Goal: Information Seeking & Learning: Learn about a topic

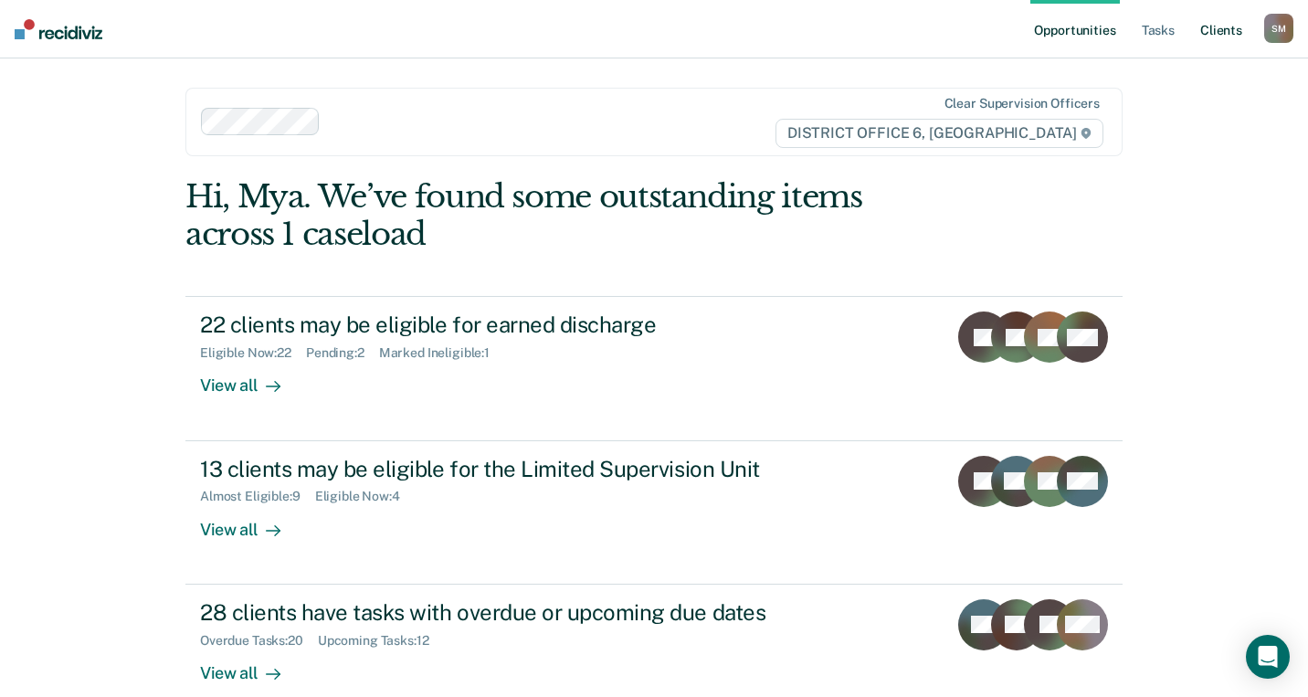
click at [1208, 29] on link "Client s" at bounding box center [1221, 29] width 49 height 58
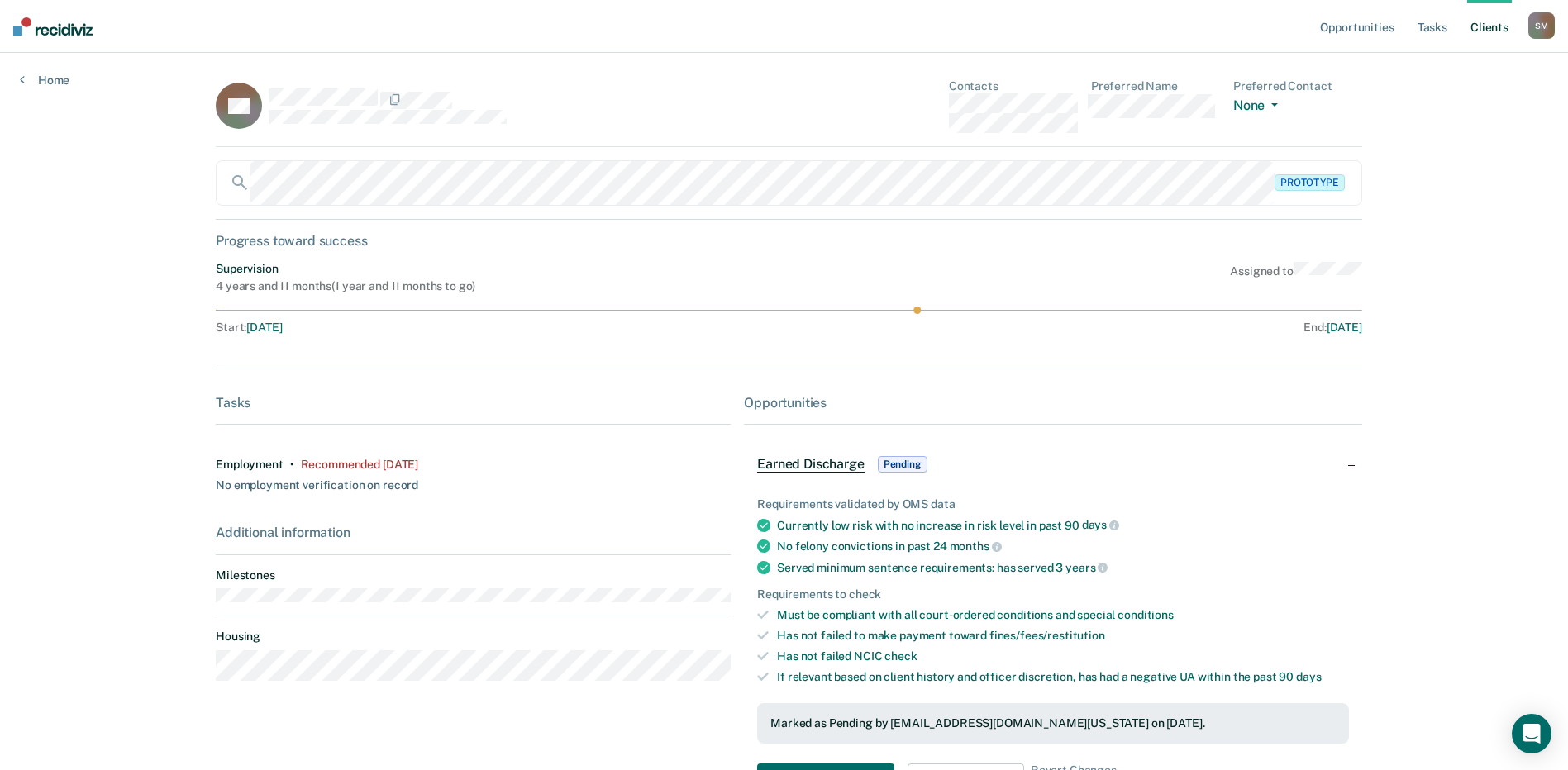
click at [1195, 464] on div "Opportunities Tasks Client s [PERSON_NAME] [PERSON_NAME] Profile How it works L…" at bounding box center [784, 474] width 1568 height 949
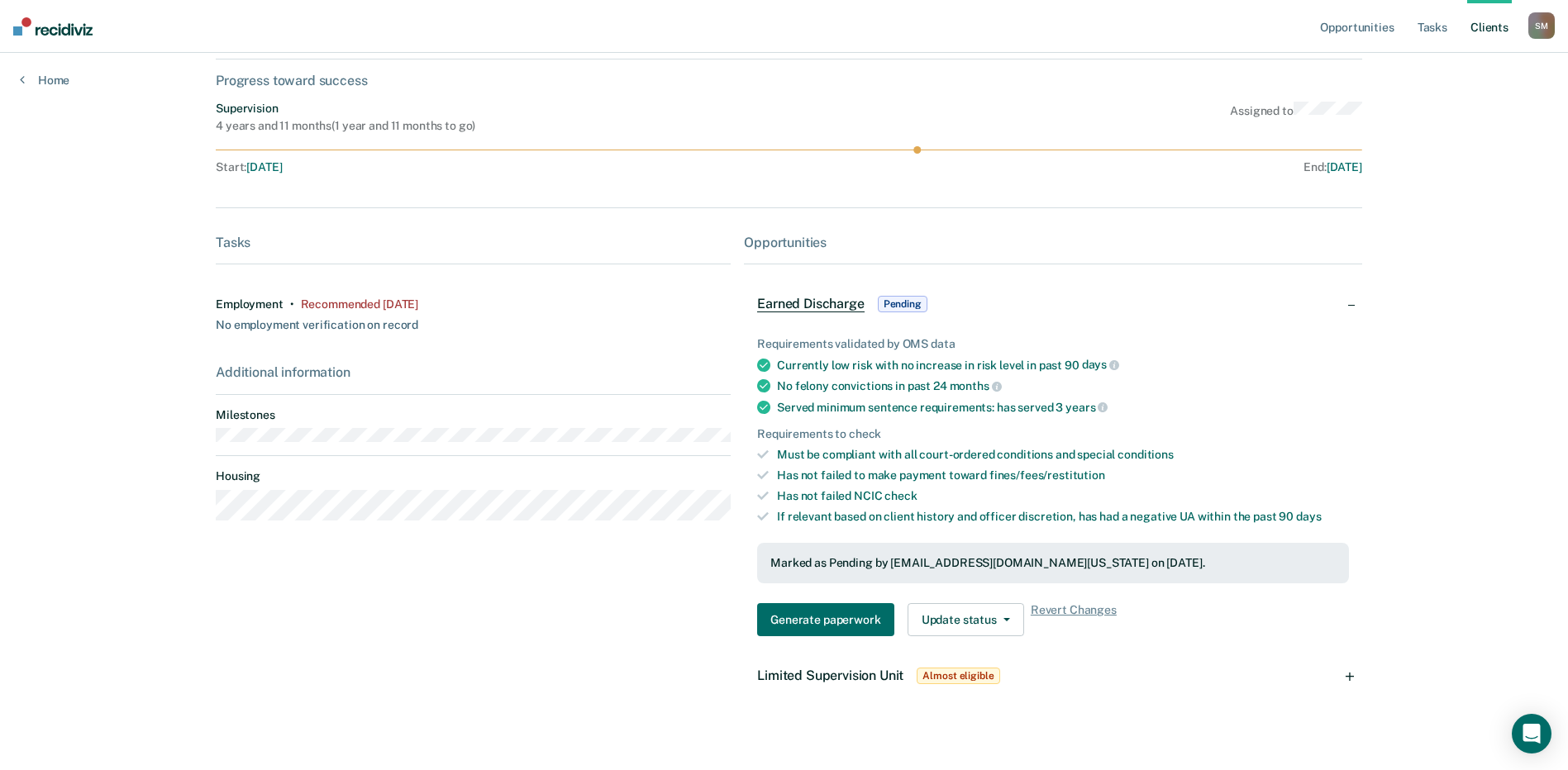
scroll to position [178, 0]
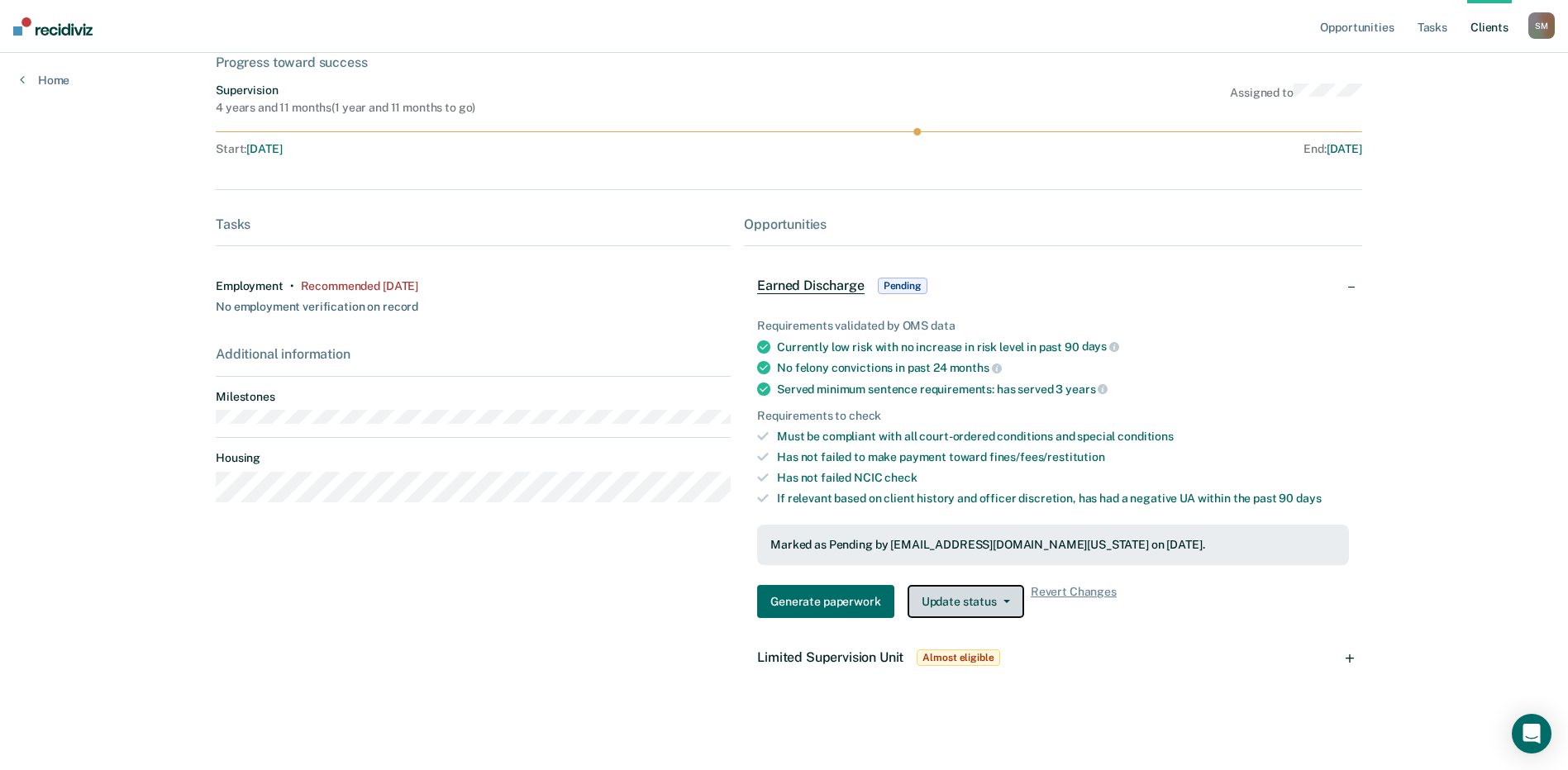
click at [1003, 601] on icon "button" at bounding box center [1006, 602] width 6 height 4
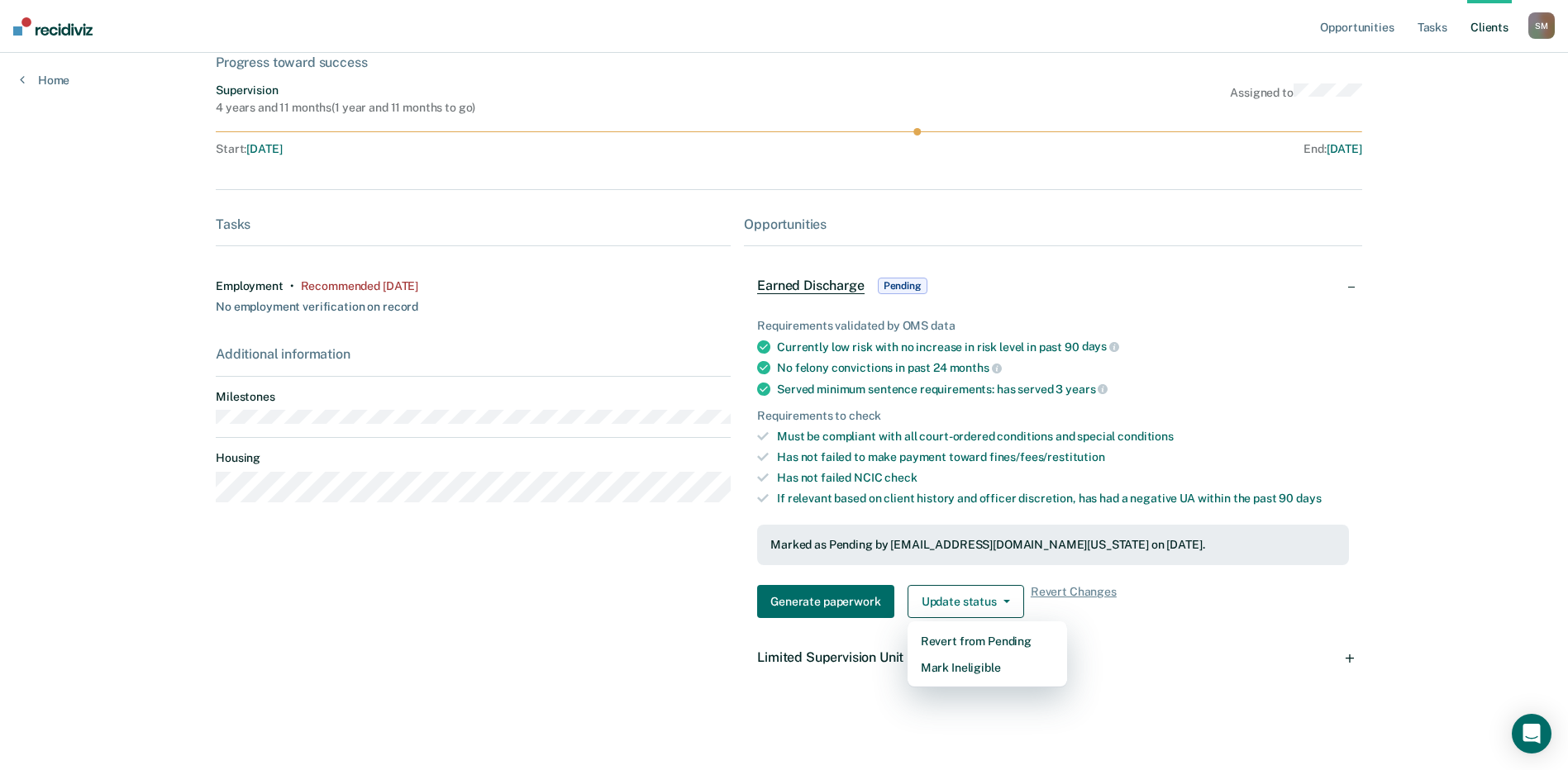
click at [1195, 453] on div "Opportunities Tasks Client s [PERSON_NAME] [PERSON_NAME] Profile How it works L…" at bounding box center [784, 296] width 1568 height 949
click at [594, 545] on div "Tasks Employment • Recommended [DATE] No employment verification on record Addi…" at bounding box center [472, 451] width 515 height 469
click at [1195, 376] on div "Opportunities Tasks Client s [PERSON_NAME] [PERSON_NAME] Profile How it works L…" at bounding box center [784, 296] width 1568 height 949
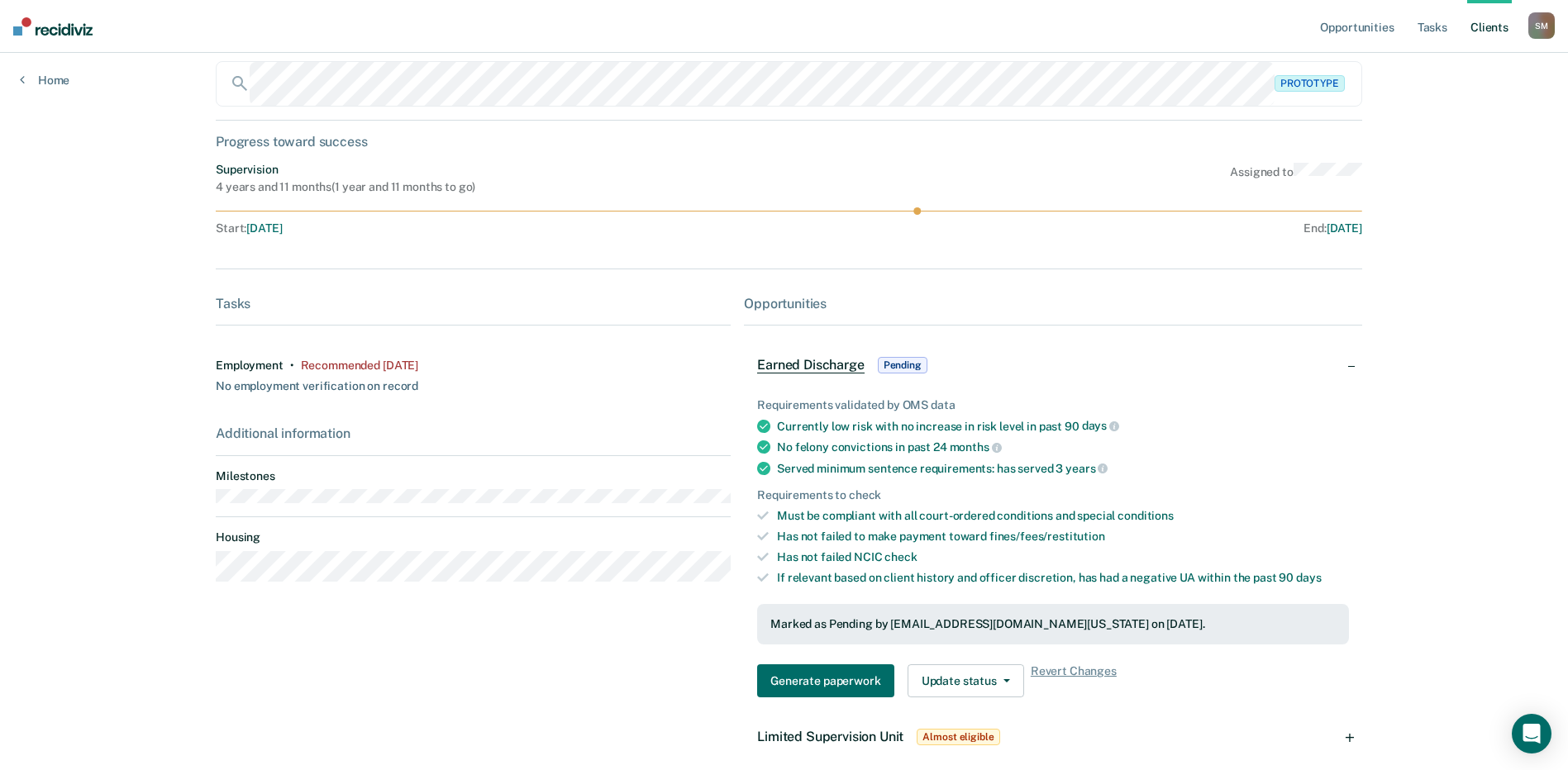
scroll to position [0, 0]
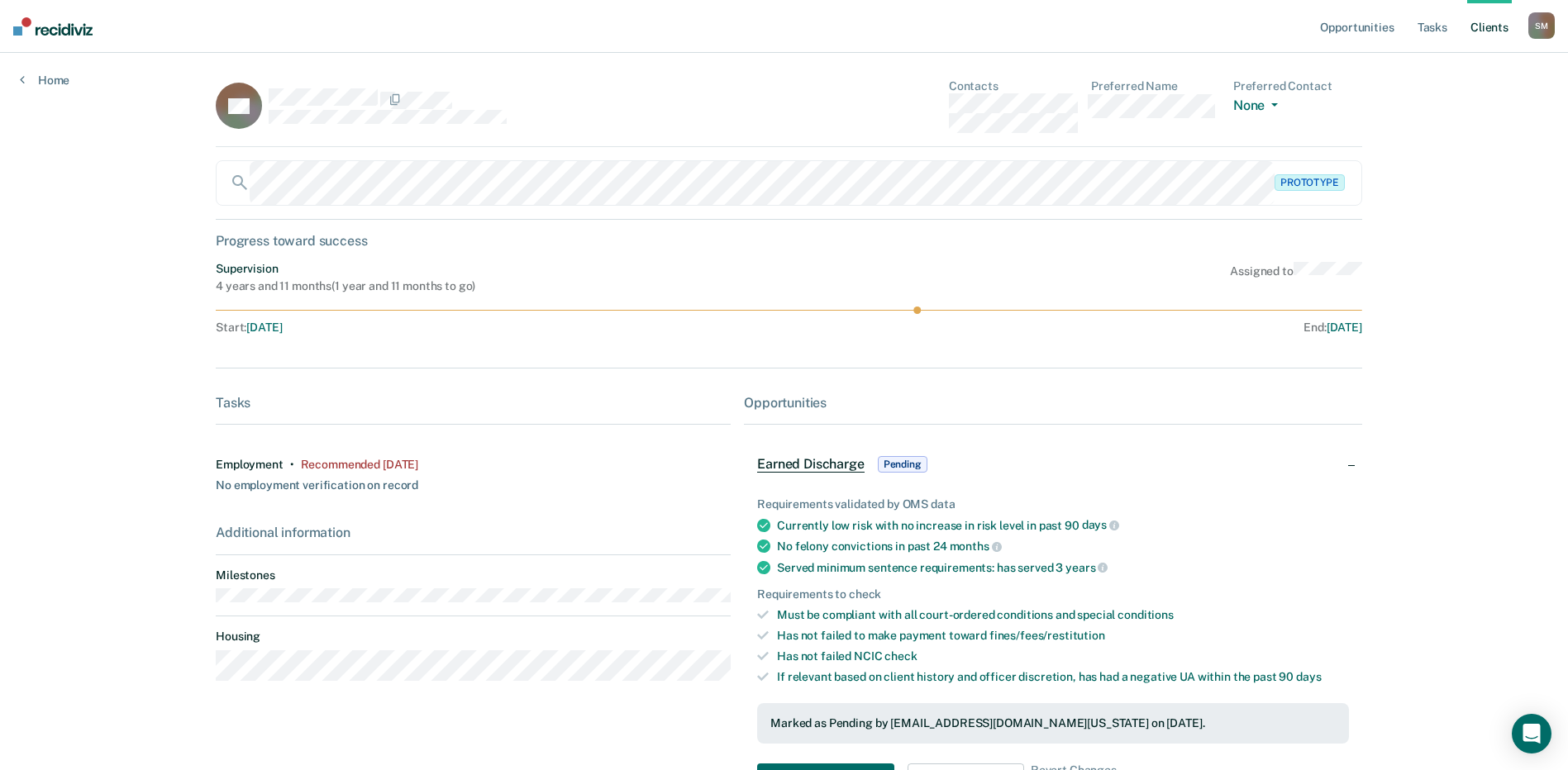
click at [1195, 185] on div "Opportunities Tasks Client s [PERSON_NAME] [PERSON_NAME] Profile How it works L…" at bounding box center [784, 474] width 1568 height 949
click at [1195, 188] on div "Opportunities Tasks Client s [PERSON_NAME] [PERSON_NAME] Profile How it works L…" at bounding box center [784, 474] width 1568 height 949
click at [1195, 101] on div "Opportunities Tasks Client s [PERSON_NAME] [PERSON_NAME] Profile How it works L…" at bounding box center [784, 474] width 1568 height 949
click at [1195, 245] on div "Opportunities Tasks Client s [PERSON_NAME] [PERSON_NAME] Profile How it works L…" at bounding box center [784, 474] width 1568 height 949
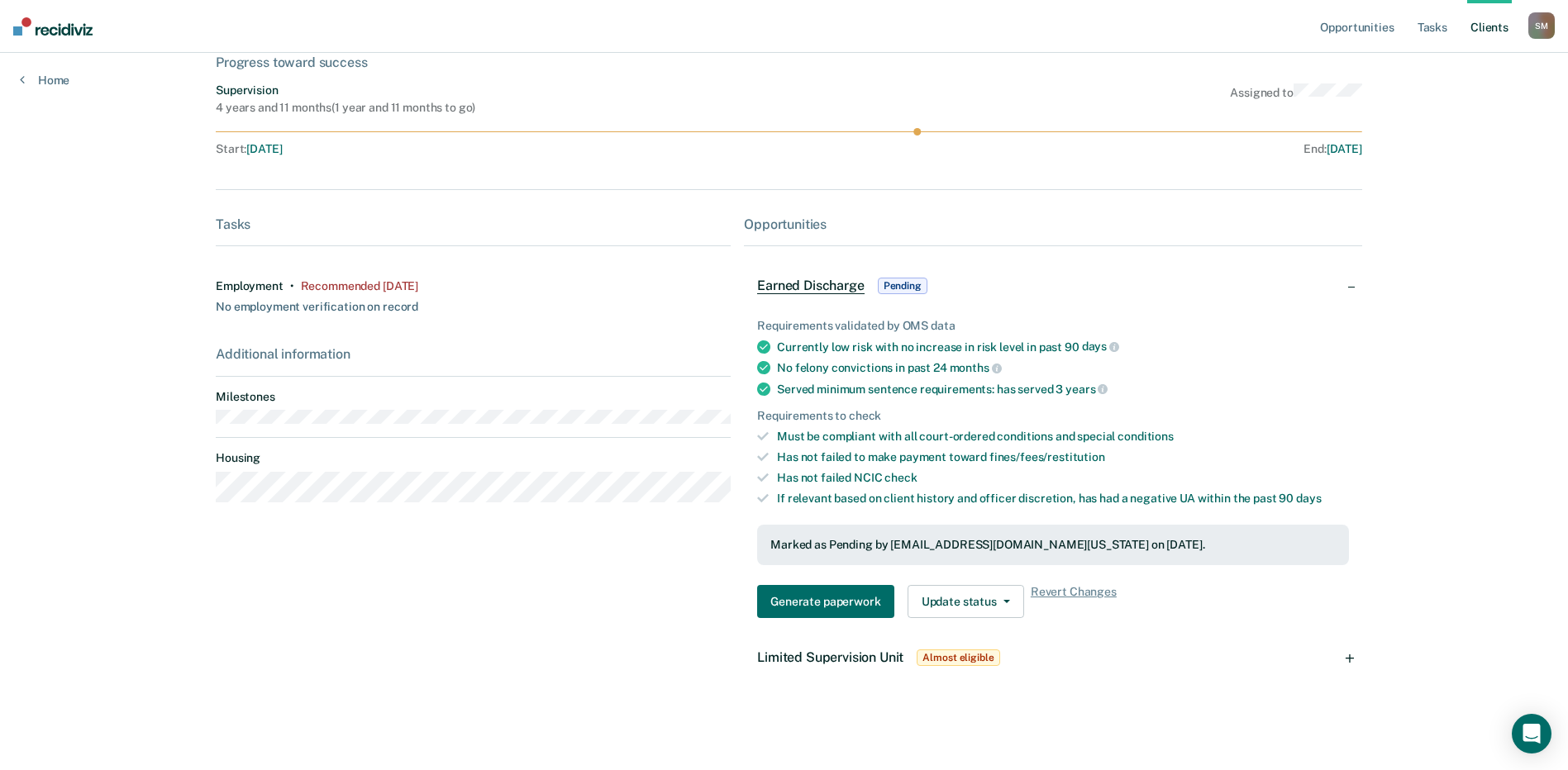
click at [1195, 630] on div "Limited Supervision Unit Almost eligible" at bounding box center [1052, 658] width 618 height 52
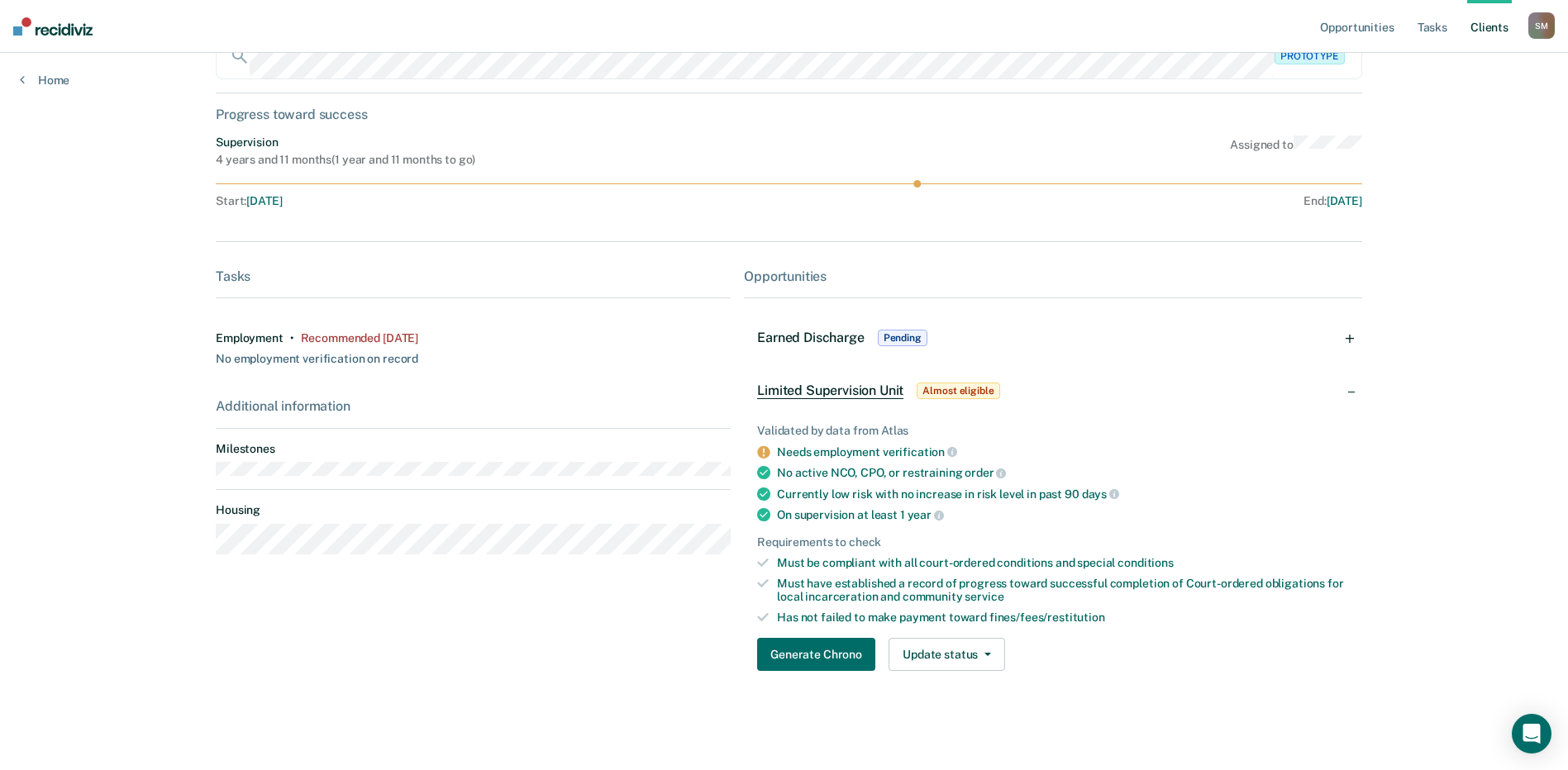
click at [1195, 477] on div "Opportunities Tasks Client s [PERSON_NAME] [PERSON_NAME] Profile How it works L…" at bounding box center [784, 321] width 1568 height 897
click at [1195, 489] on div "Opportunities Tasks Client s [PERSON_NAME] [PERSON_NAME] Profile How it works L…" at bounding box center [784, 321] width 1568 height 897
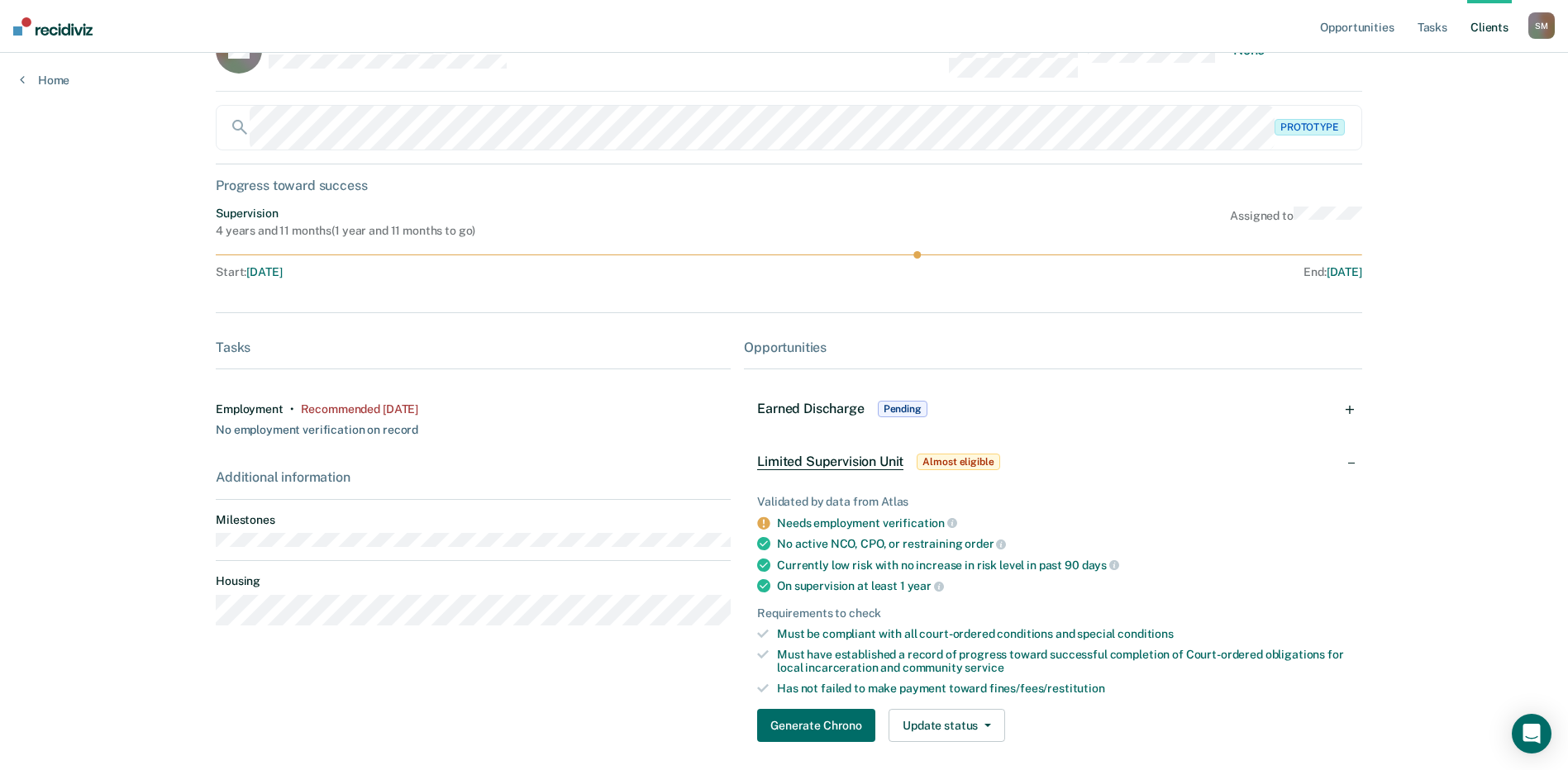
scroll to position [0, 0]
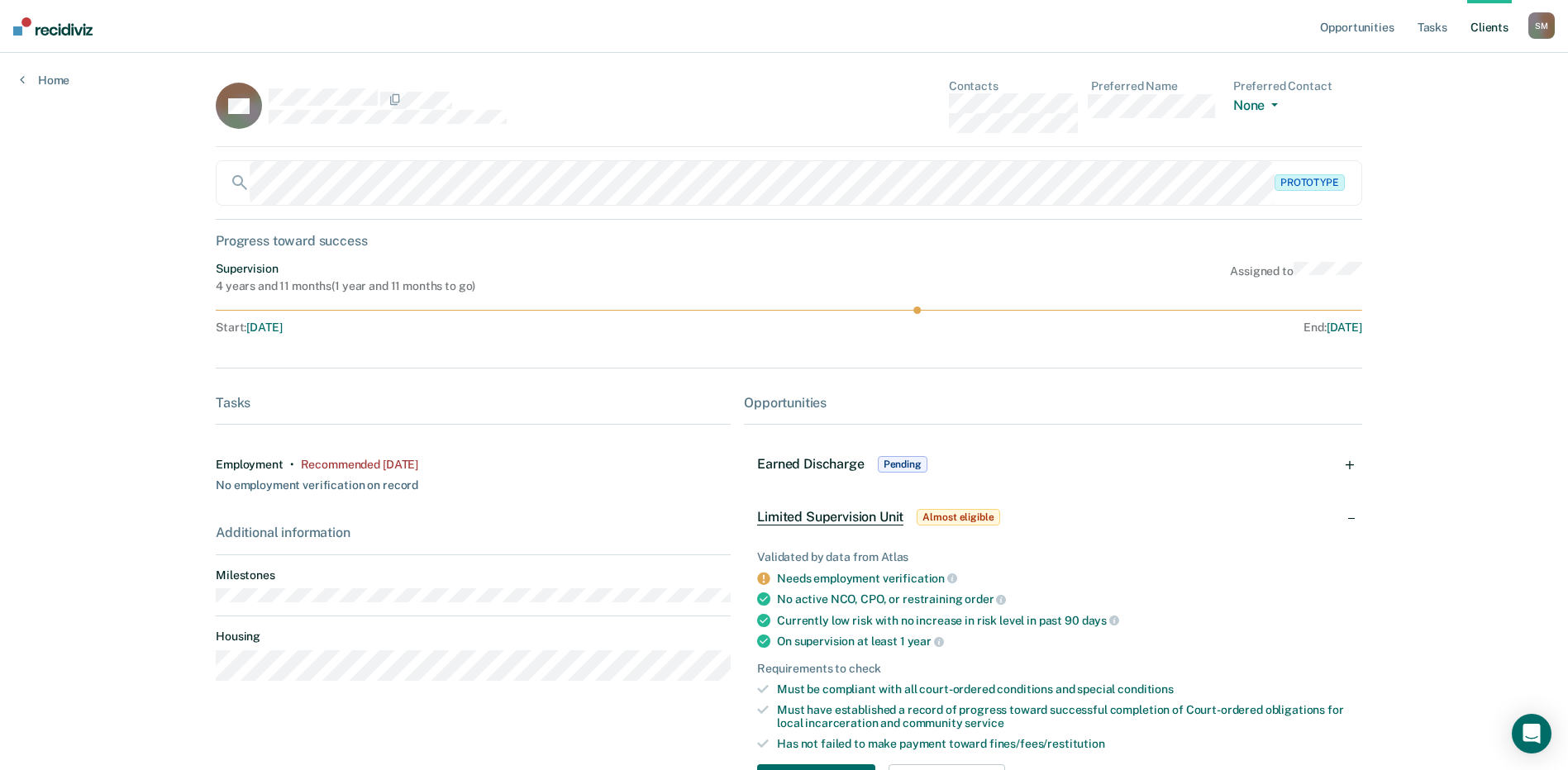
click at [1195, 443] on div "Opportunities Tasks Client s [PERSON_NAME] [PERSON_NAME] Profile How it works L…" at bounding box center [784, 448] width 1568 height 897
click at [1195, 238] on div "Opportunities Tasks Client s [PERSON_NAME] [PERSON_NAME] Profile How it works L…" at bounding box center [784, 448] width 1568 height 897
click at [1195, 32] on link "Client s" at bounding box center [1488, 26] width 44 height 52
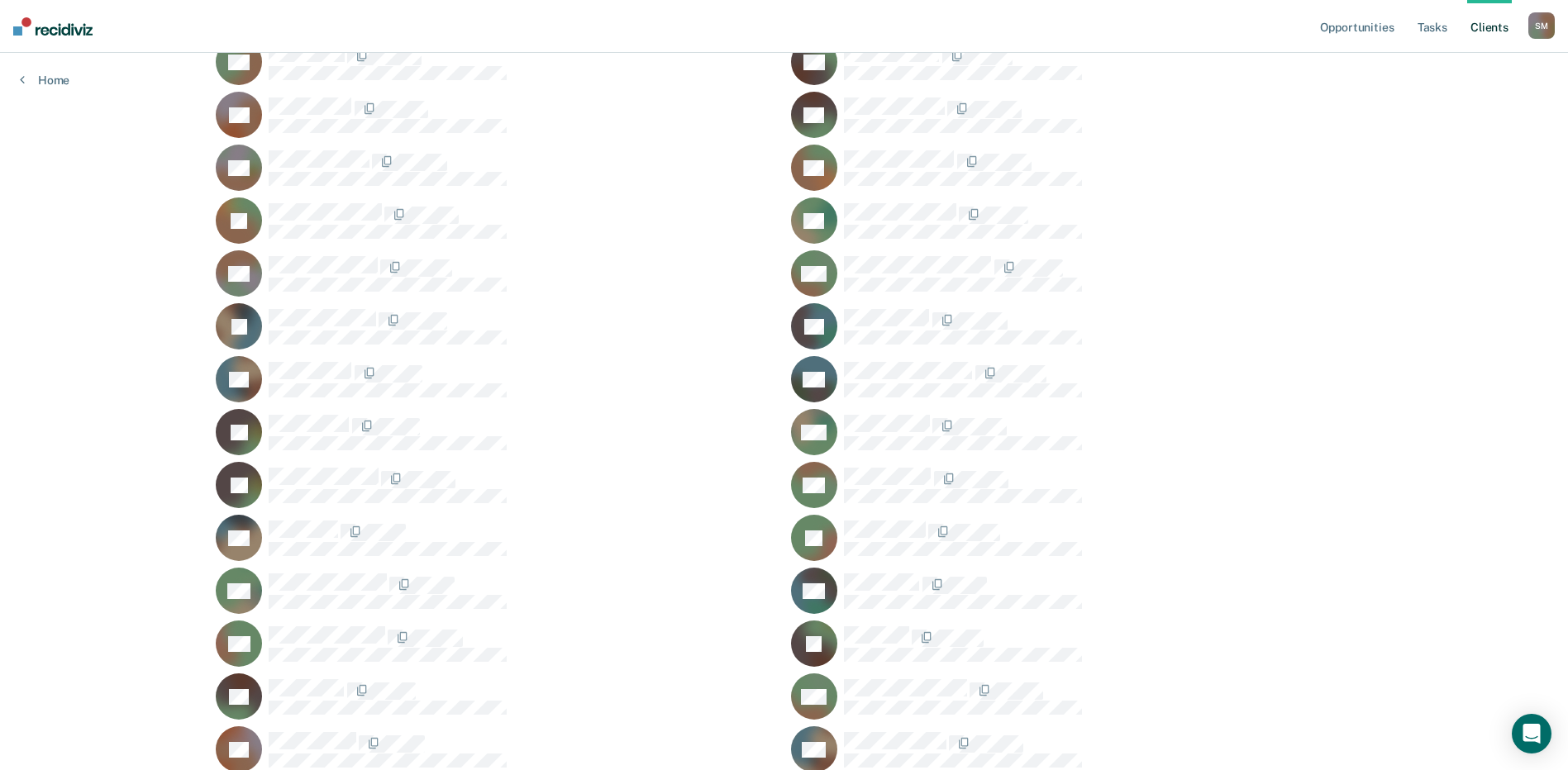
scroll to position [248, 0]
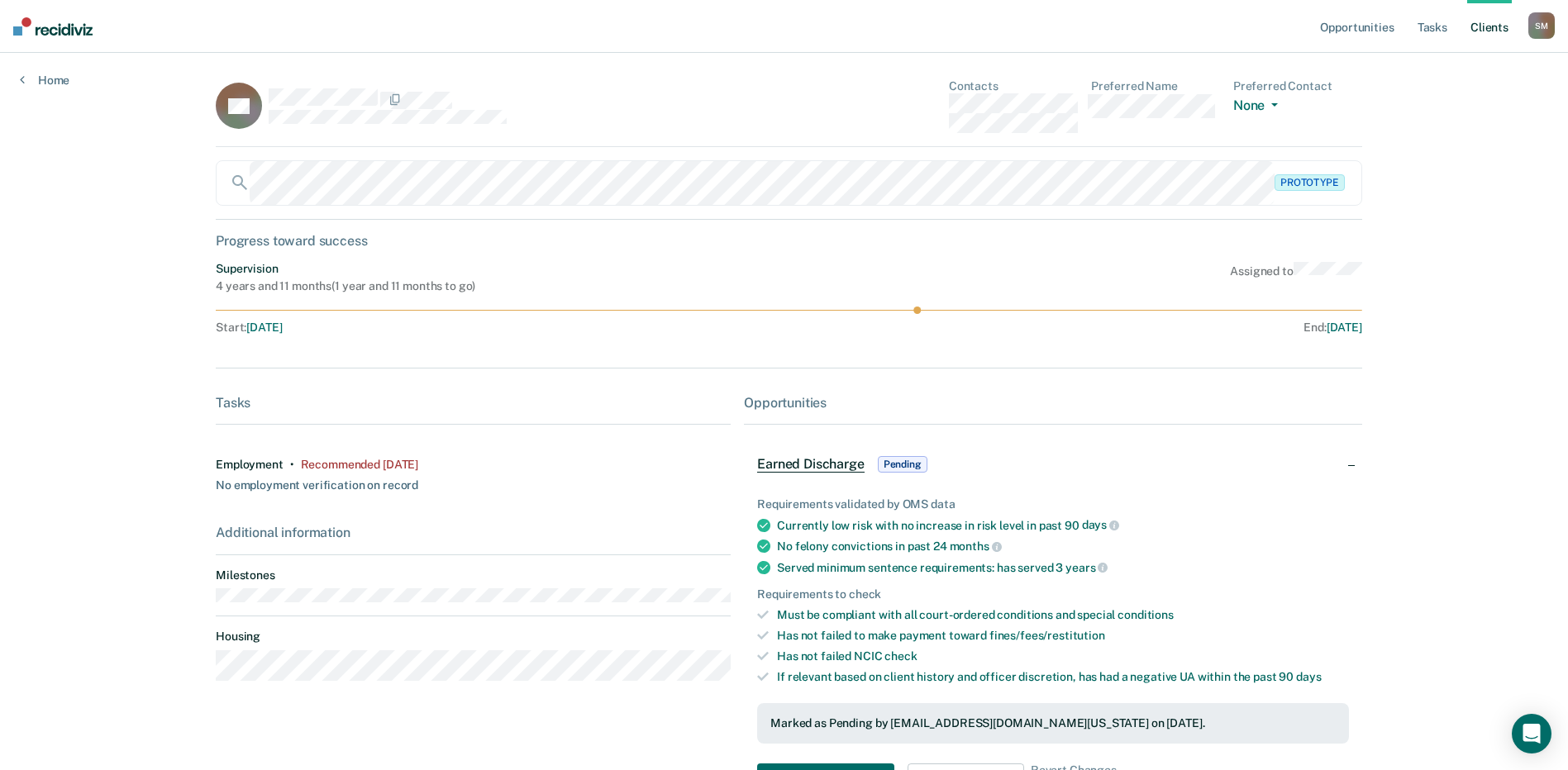
click at [1195, 447] on div "Opportunities Tasks Client s [PERSON_NAME] [PERSON_NAME] Profile How it works L…" at bounding box center [784, 474] width 1568 height 949
click at [1195, 286] on div "Opportunities Tasks Client s [PERSON_NAME] [PERSON_NAME] Profile How it works L…" at bounding box center [784, 474] width 1568 height 949
click at [60, 69] on div "Home" at bounding box center [44, 70] width 90 height 34
click at [52, 85] on link "Home" at bounding box center [44, 80] width 50 height 14
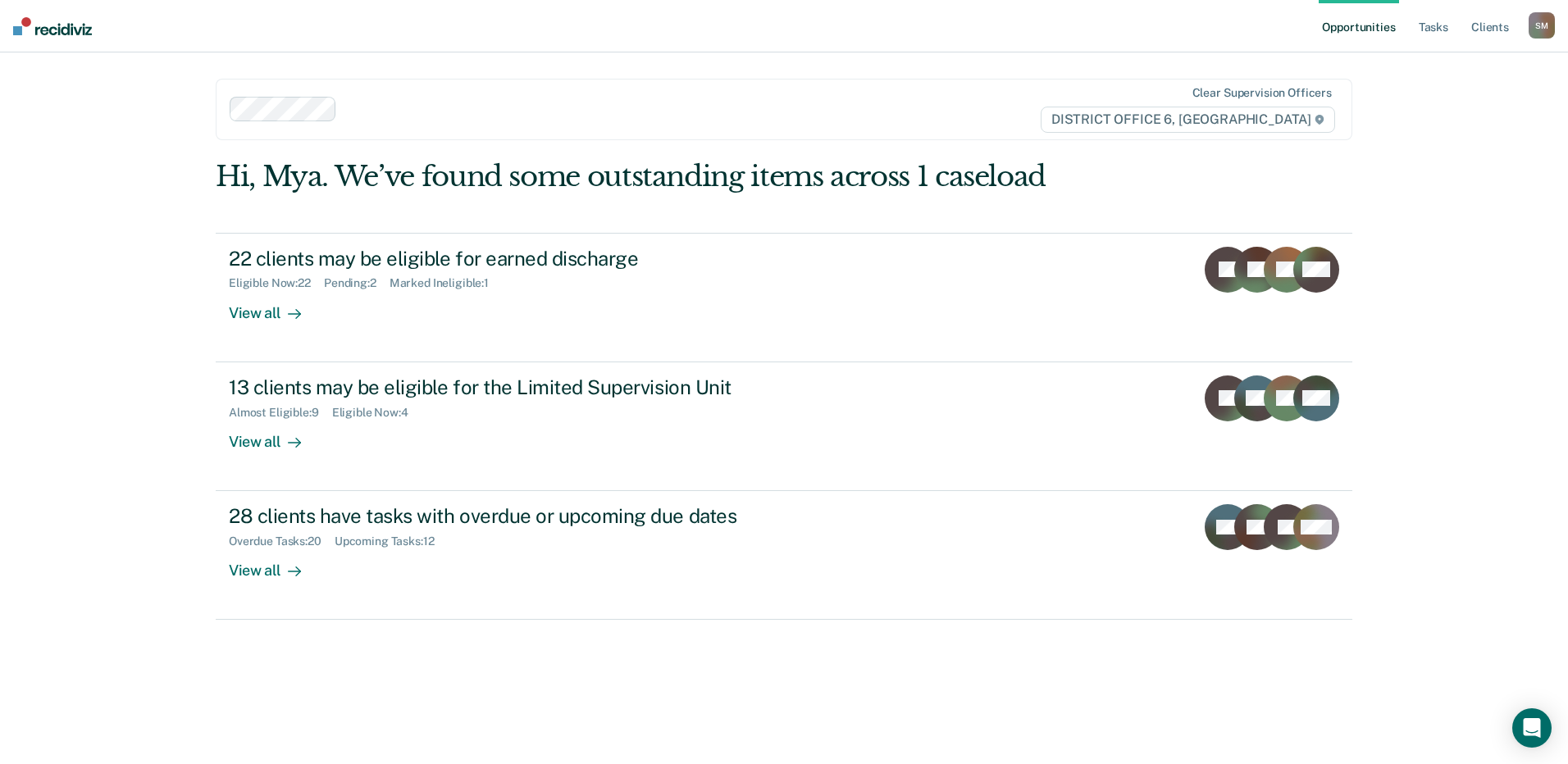
click at [1072, 625] on div "Hi, Mya. We’ve found some outstanding items across 1 caseload 22 clients may be…" at bounding box center [784, 450] width 1137 height 581
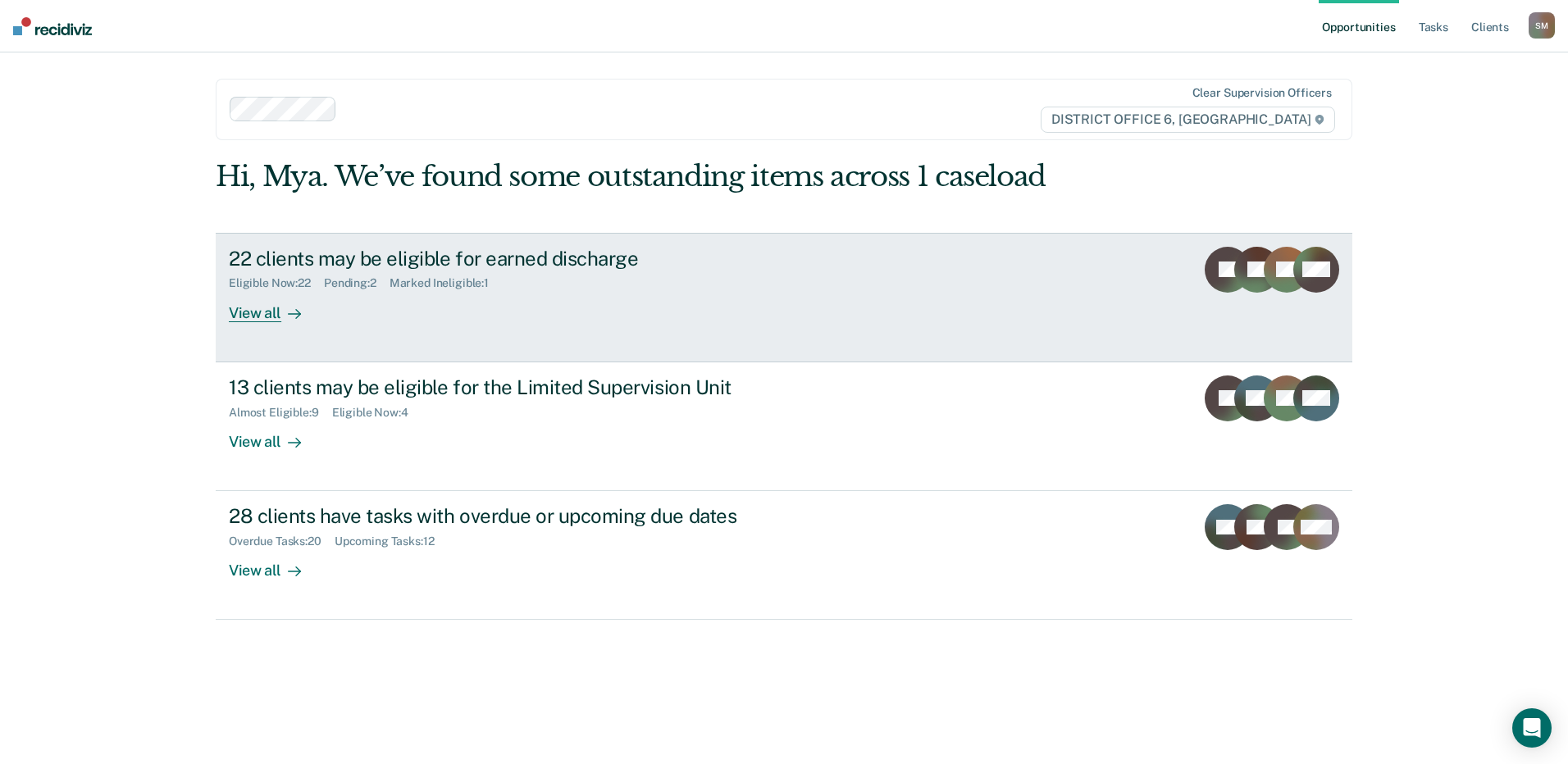
click at [597, 258] on div "22 clients may be eligible for earned discharge" at bounding box center [516, 259] width 576 height 23
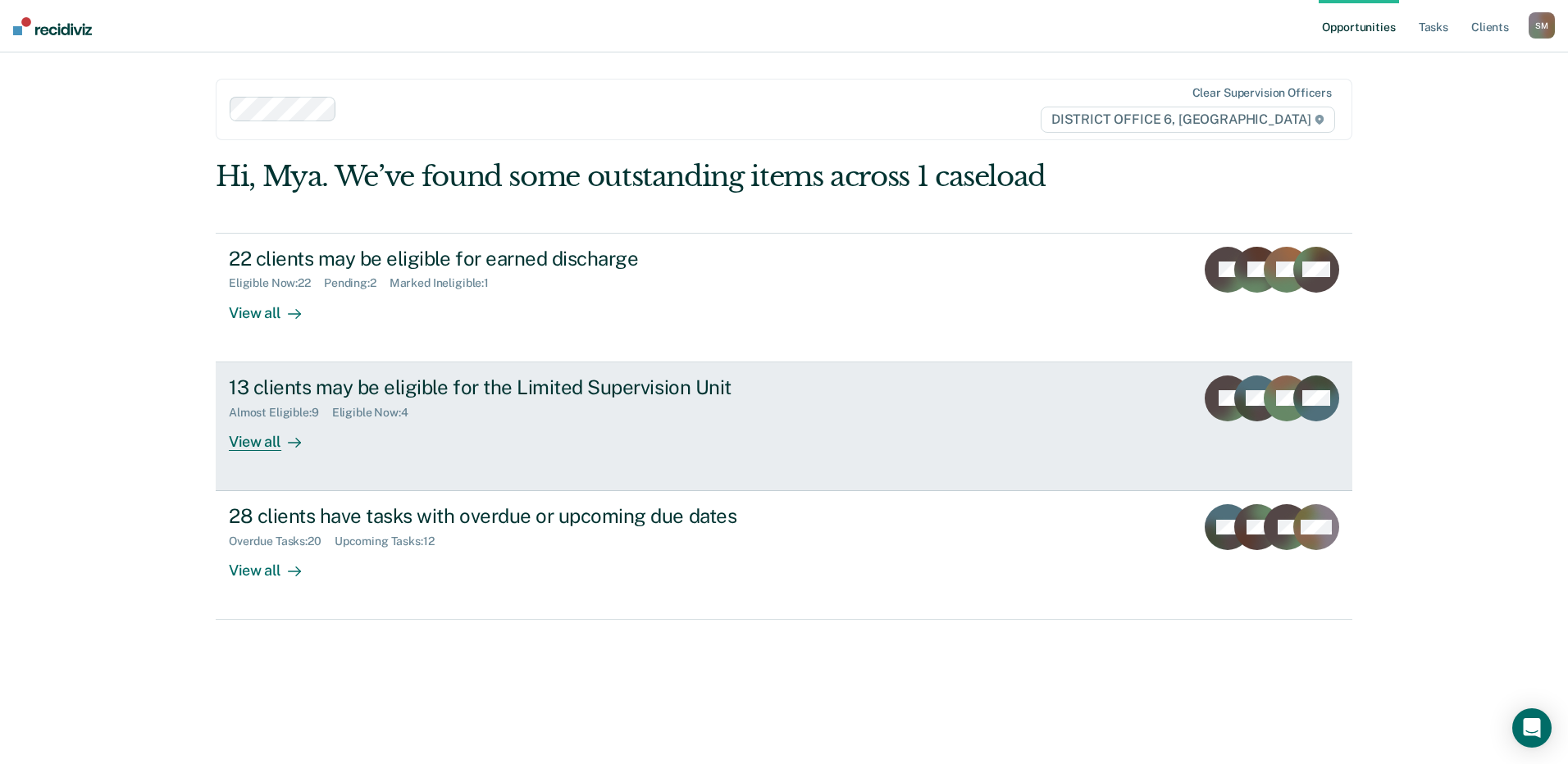
click at [515, 402] on div "Almost Eligible : 9 Eligible Now : 4" at bounding box center [516, 409] width 576 height 21
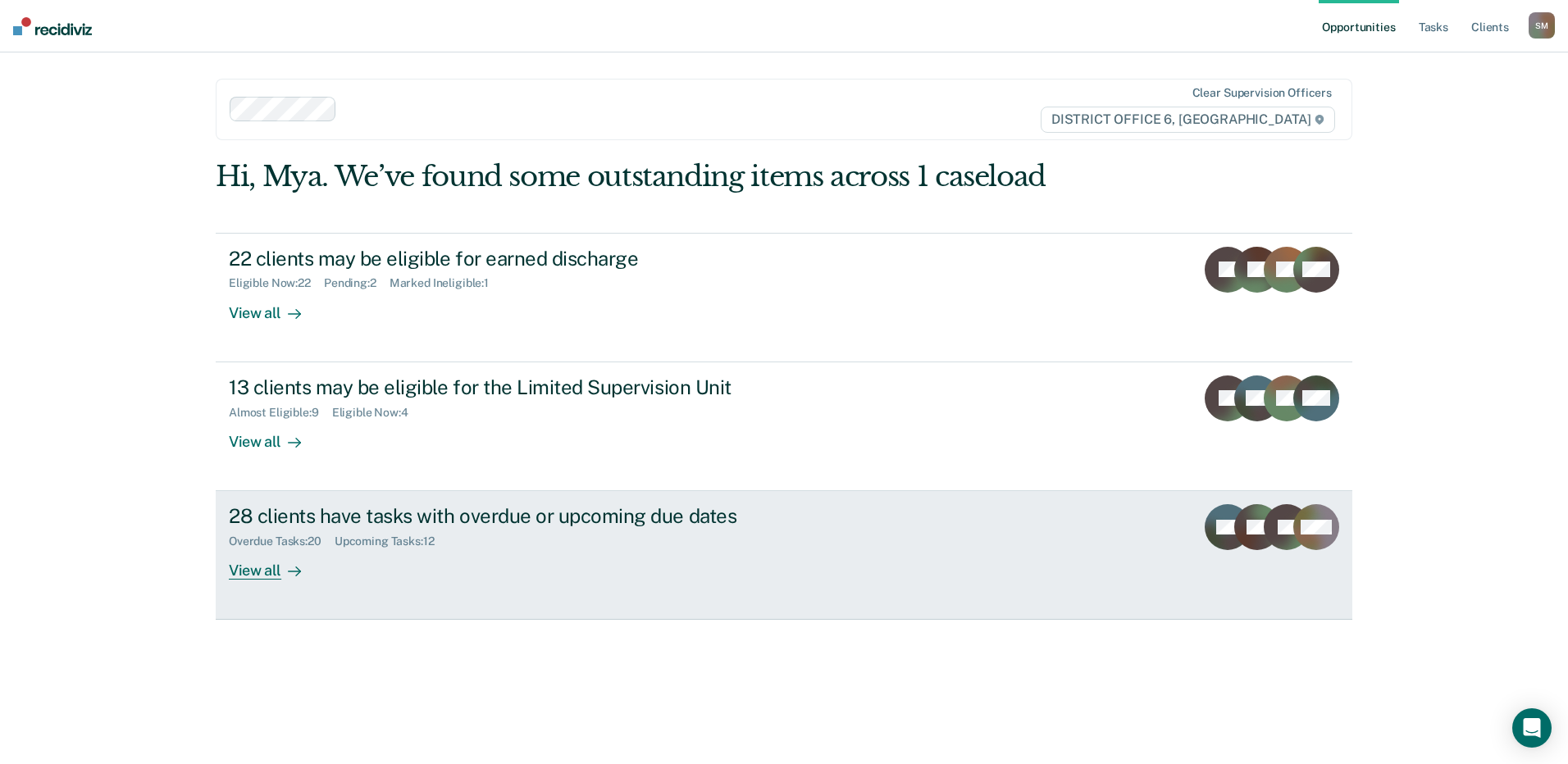
click at [320, 517] on div "28 clients have tasks with overdue or upcoming due dates" at bounding box center [516, 516] width 576 height 23
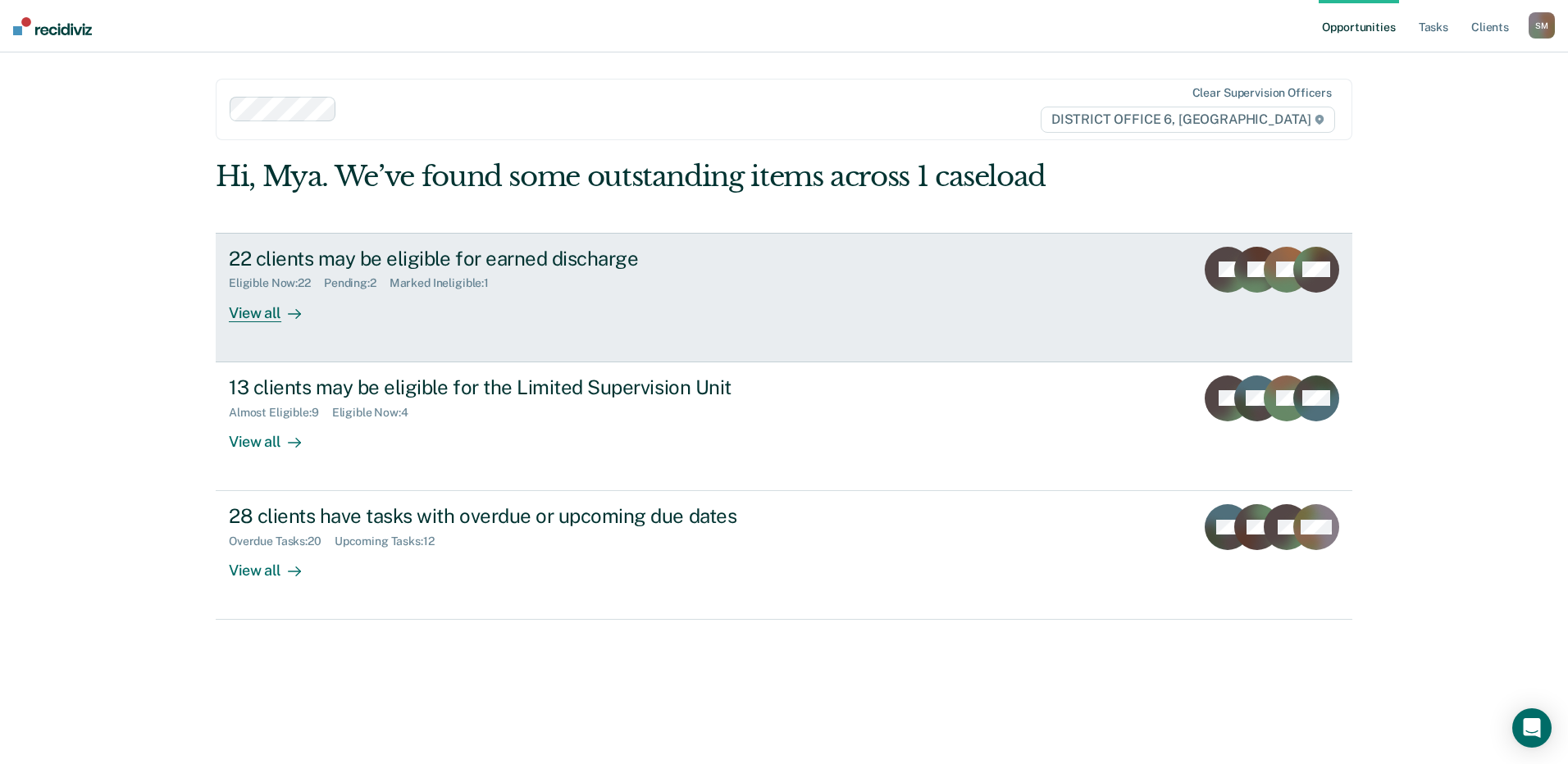
click at [1115, 290] on link "22 clients may be eligible for earned discharge Eligible Now : 22 Pending : 2 M…" at bounding box center [784, 297] width 1137 height 129
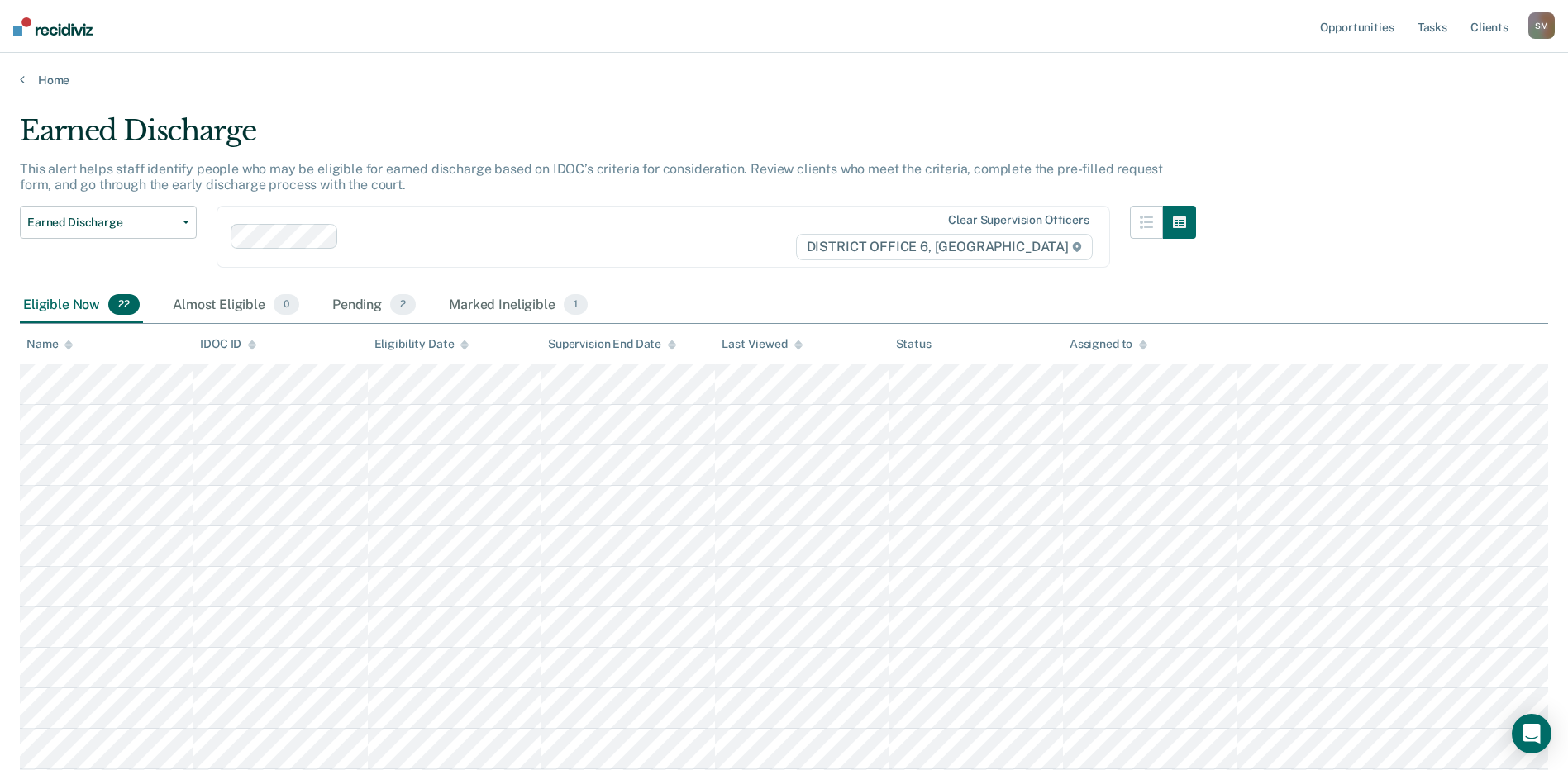
click at [585, 127] on div "Earned Discharge" at bounding box center [608, 138] width 1176 height 47
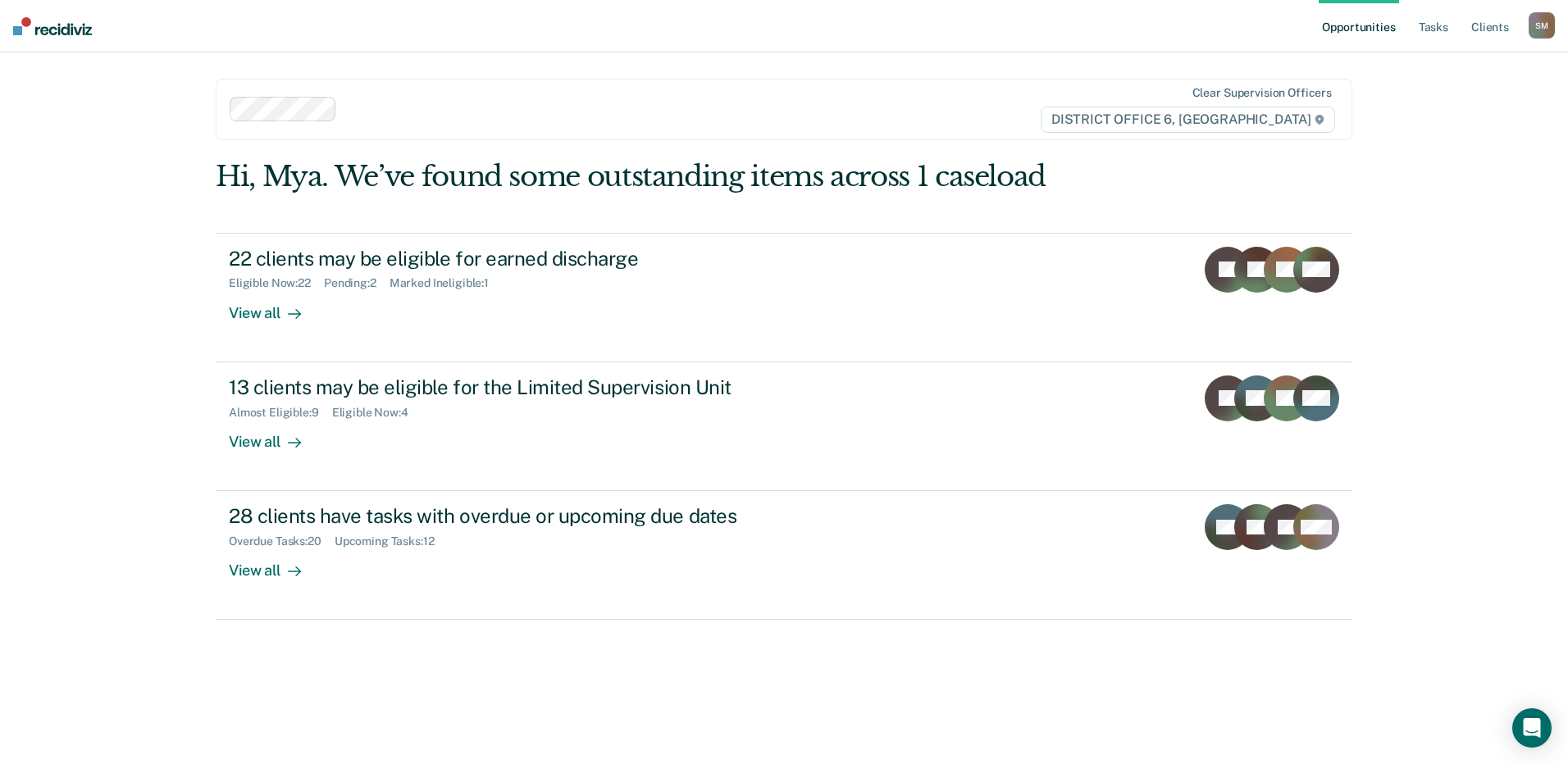
click at [1035, 625] on div "Hi, Mya. We’ve found some outstanding items across 1 caseload 22 clients may be…" at bounding box center [784, 450] width 1137 height 581
click at [1186, 26] on link "Client s" at bounding box center [1490, 26] width 44 height 52
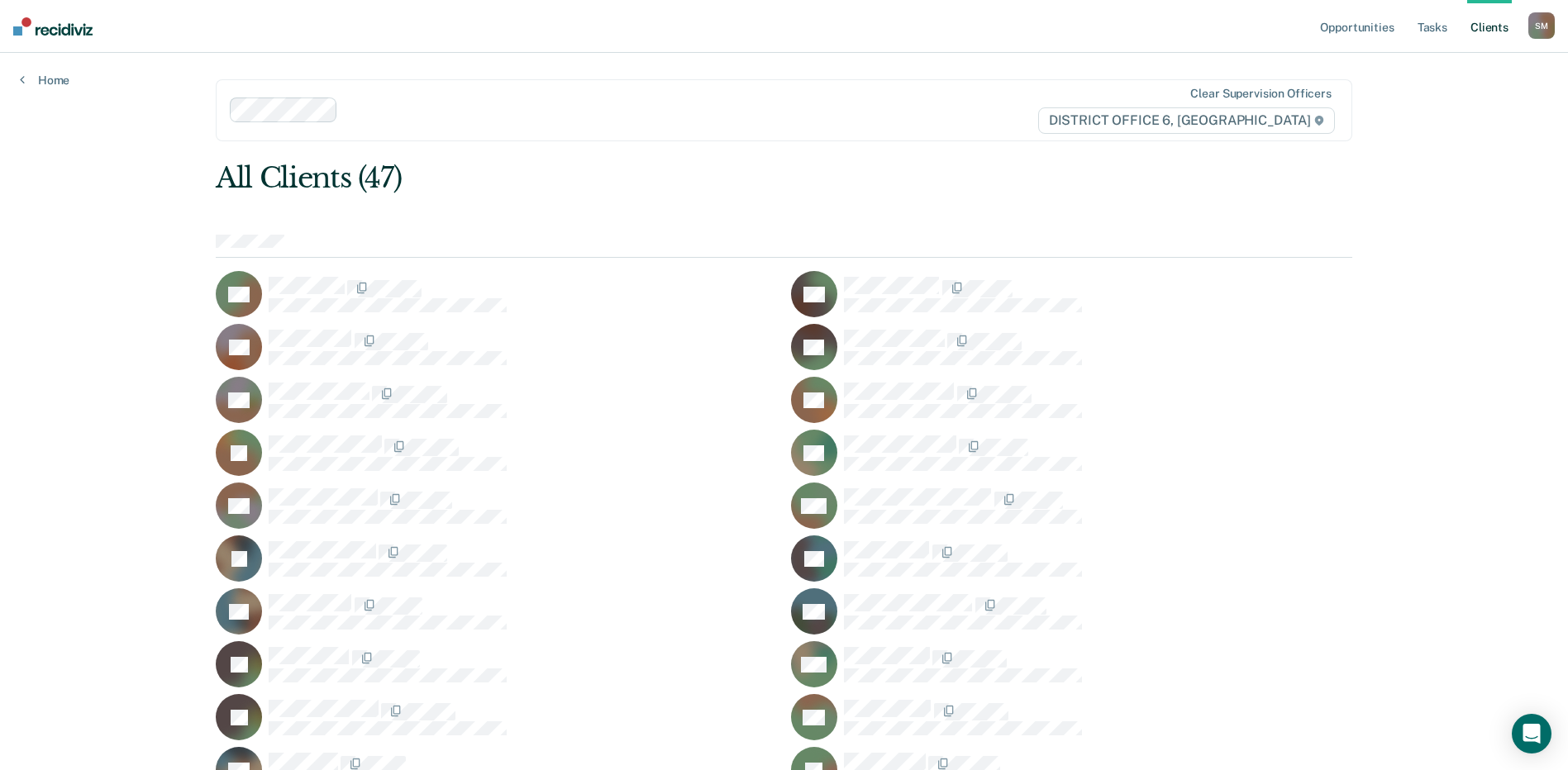
click at [226, 249] on div at bounding box center [784, 246] width 1136 height 24
click at [5, 87] on div "Home" at bounding box center [44, 70] width 90 height 34
click at [17, 82] on div "Home" at bounding box center [44, 70] width 90 height 34
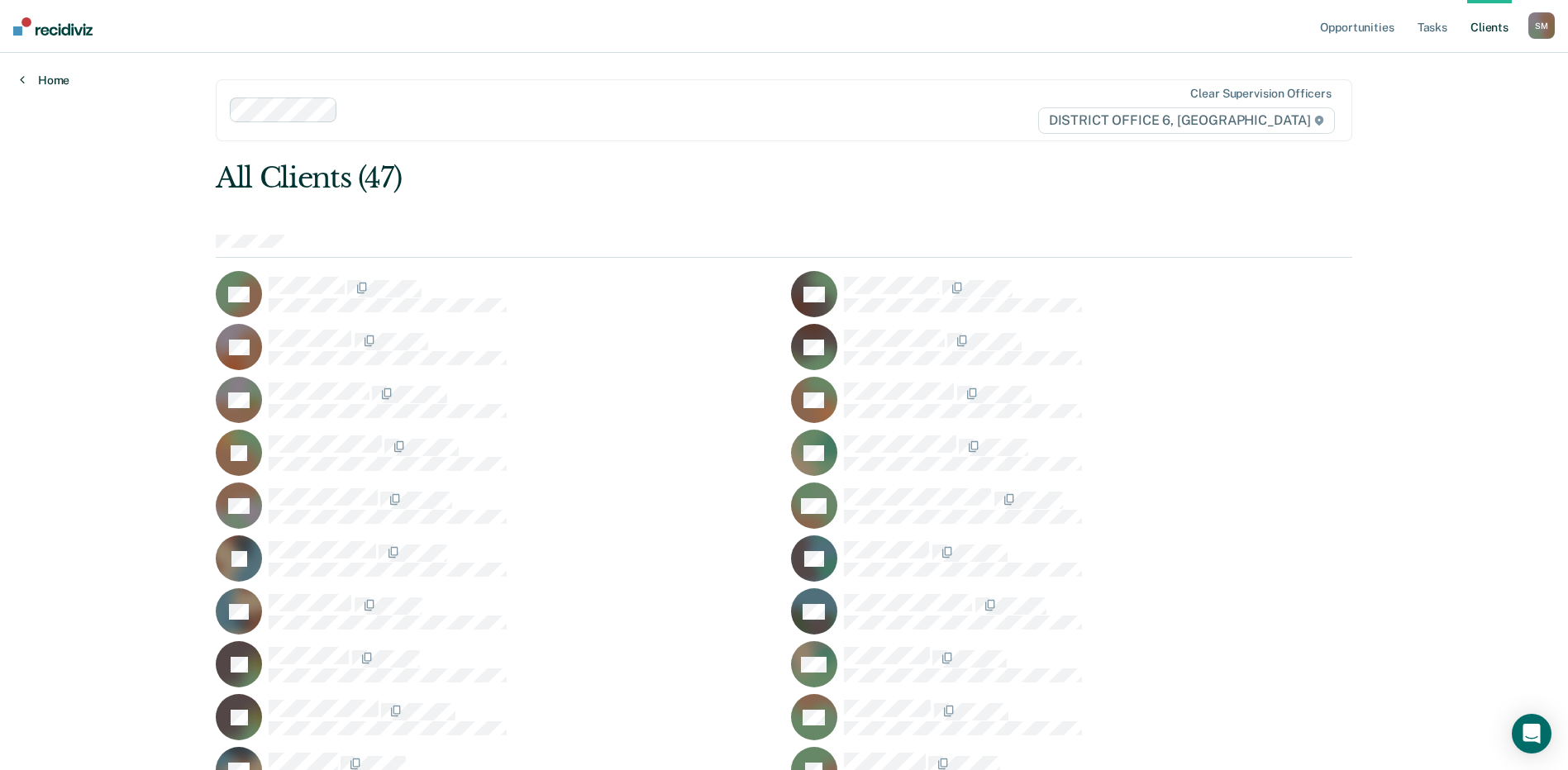
click at [25, 75] on link "Home" at bounding box center [44, 80] width 50 height 14
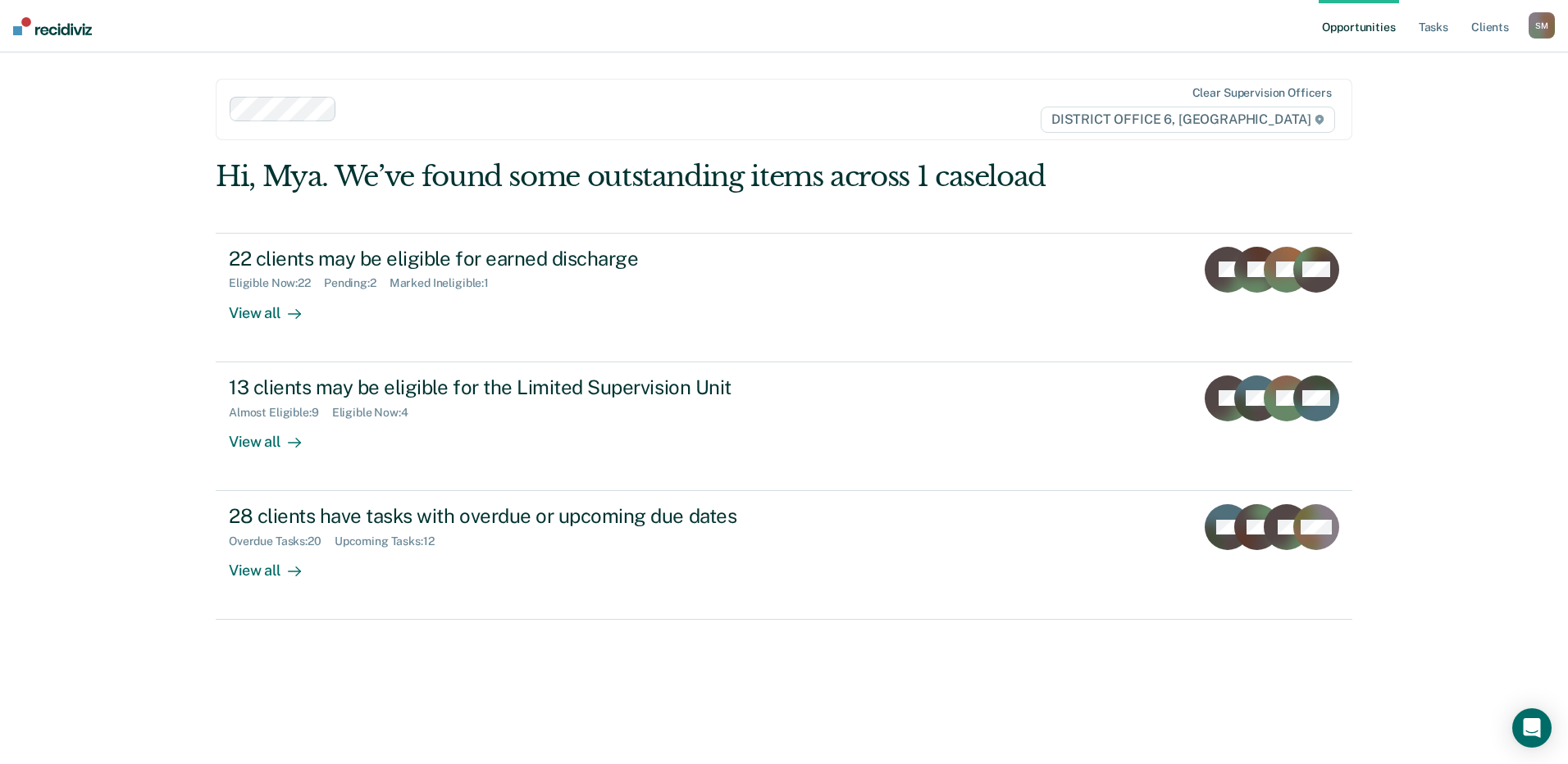
click at [694, 625] on div "Hi, Mya. We’ve found some outstanding items across 1 caseload 22 clients may be…" at bounding box center [784, 450] width 1137 height 581
click at [1186, 24] on link "Opportunities" at bounding box center [1359, 26] width 80 height 52
click at [1186, 28] on link "Tasks" at bounding box center [1434, 26] width 36 height 52
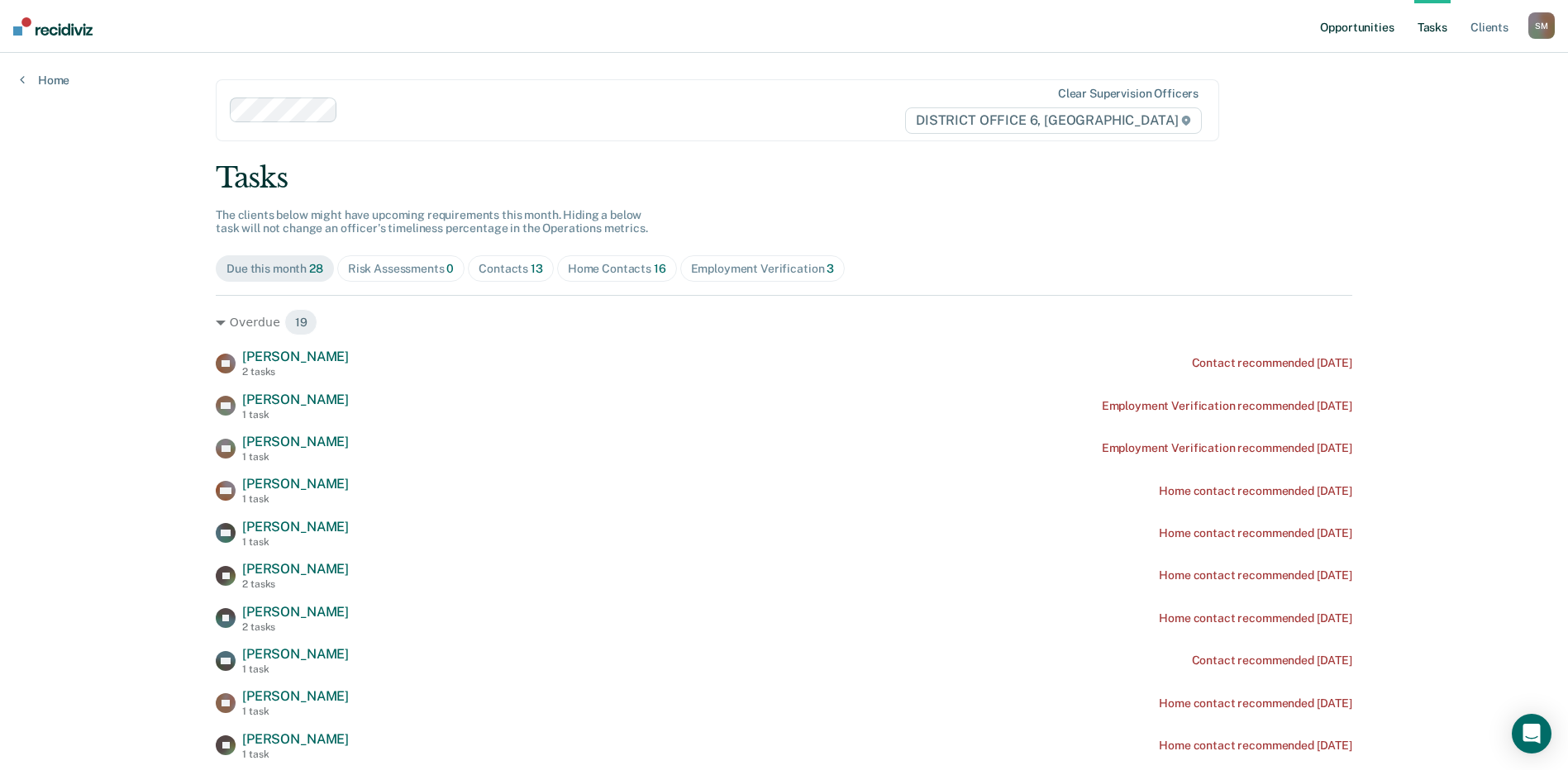
click at [1195, 25] on link "Opportunities" at bounding box center [1356, 26] width 81 height 52
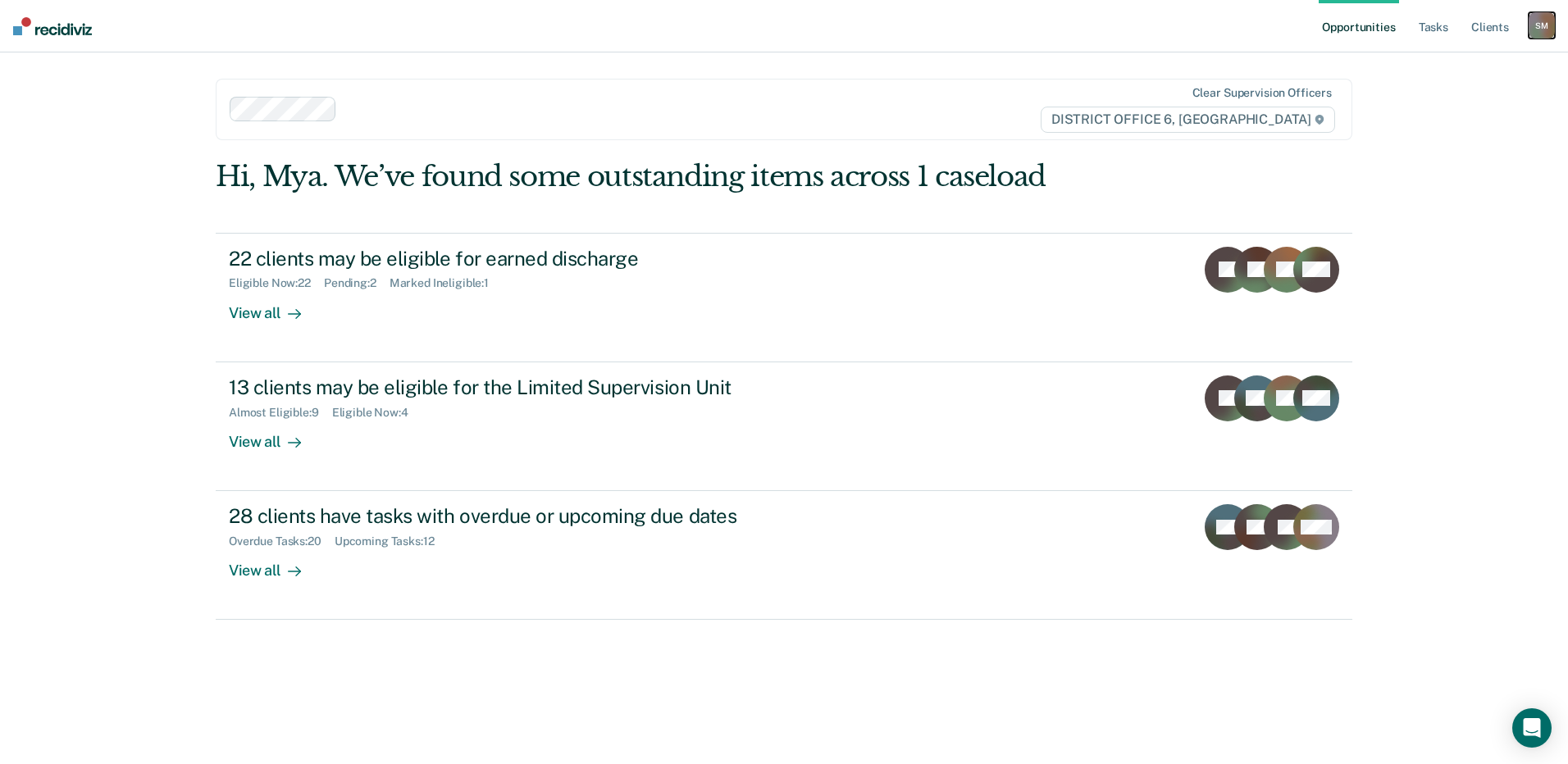
click at [1186, 31] on div "S M" at bounding box center [1542, 25] width 26 height 26
click at [1186, 356] on div "Opportunities Tasks Client s [PERSON_NAME] [PERSON_NAME] Profile How it works L…" at bounding box center [784, 382] width 1568 height 764
click at [1186, 26] on div "S M" at bounding box center [1542, 25] width 26 height 26
click at [1186, 62] on link "Profile" at bounding box center [1476, 67] width 132 height 14
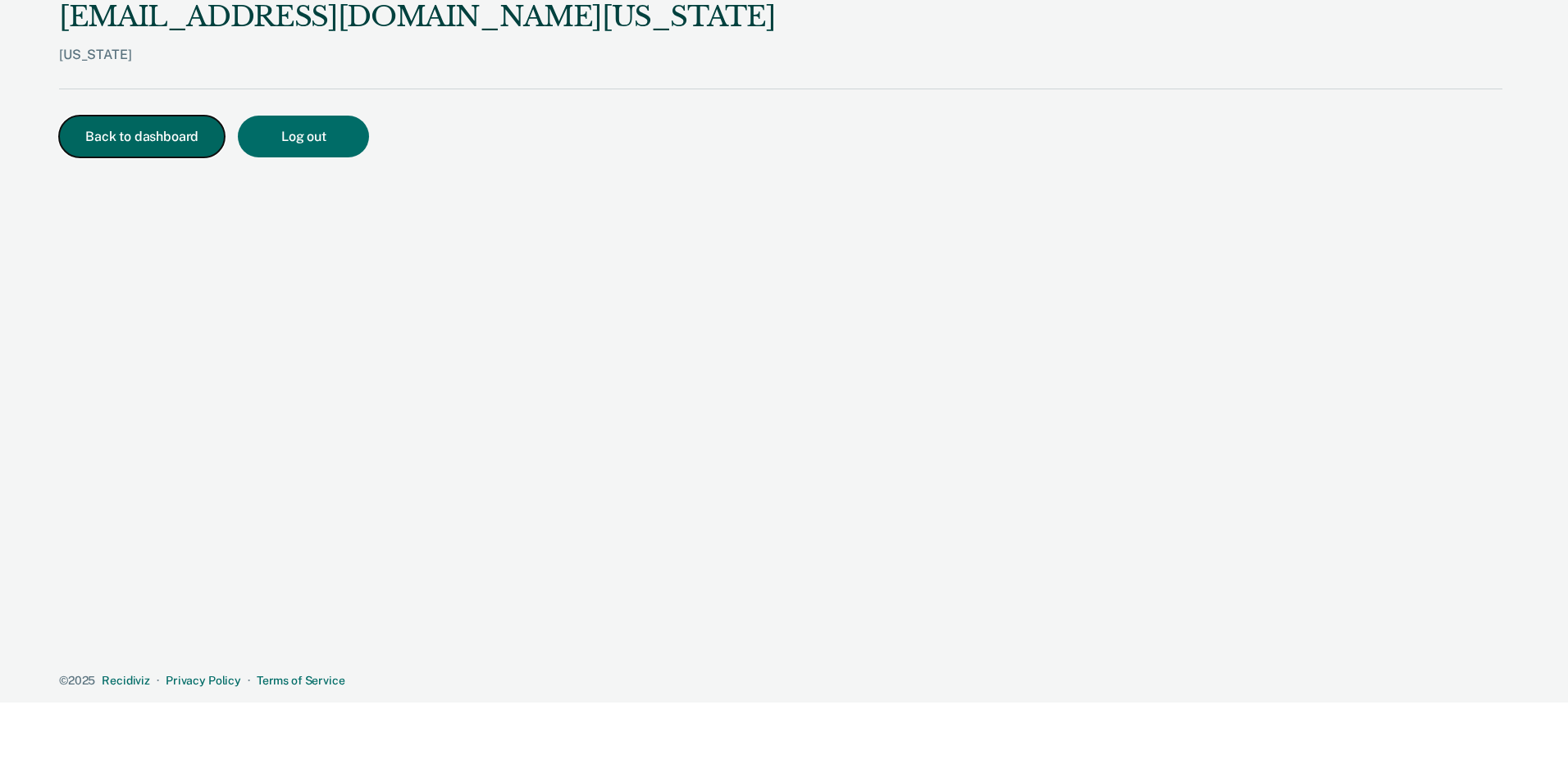
click at [144, 150] on button "Back to dashboard" at bounding box center [142, 136] width 166 height 42
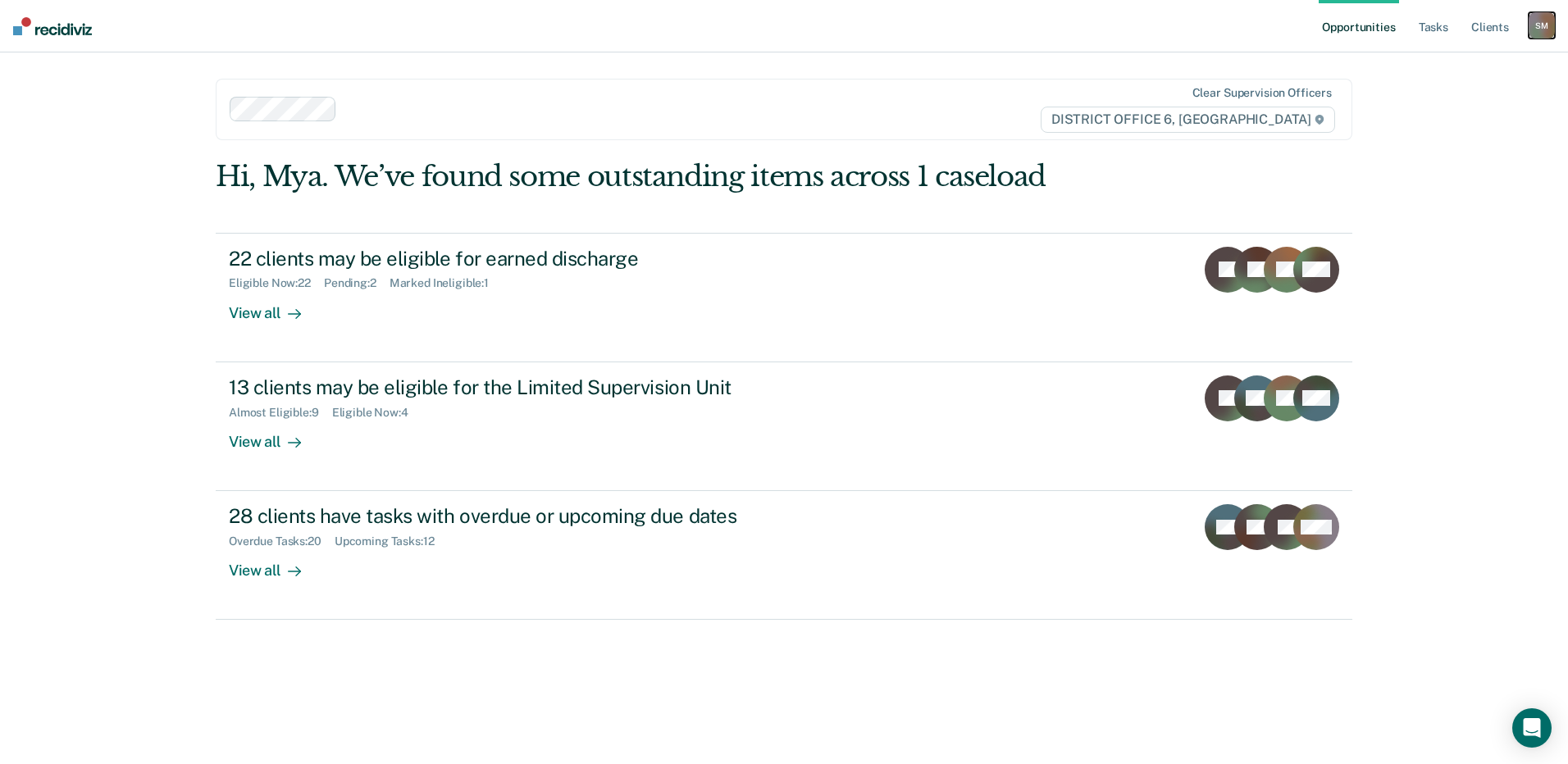
click at [1186, 36] on div "S M" at bounding box center [1542, 25] width 26 height 26
click at [1186, 297] on div "Opportunities Tasks Client s [PERSON_NAME] [PERSON_NAME] Profile How it works L…" at bounding box center [784, 382] width 1568 height 764
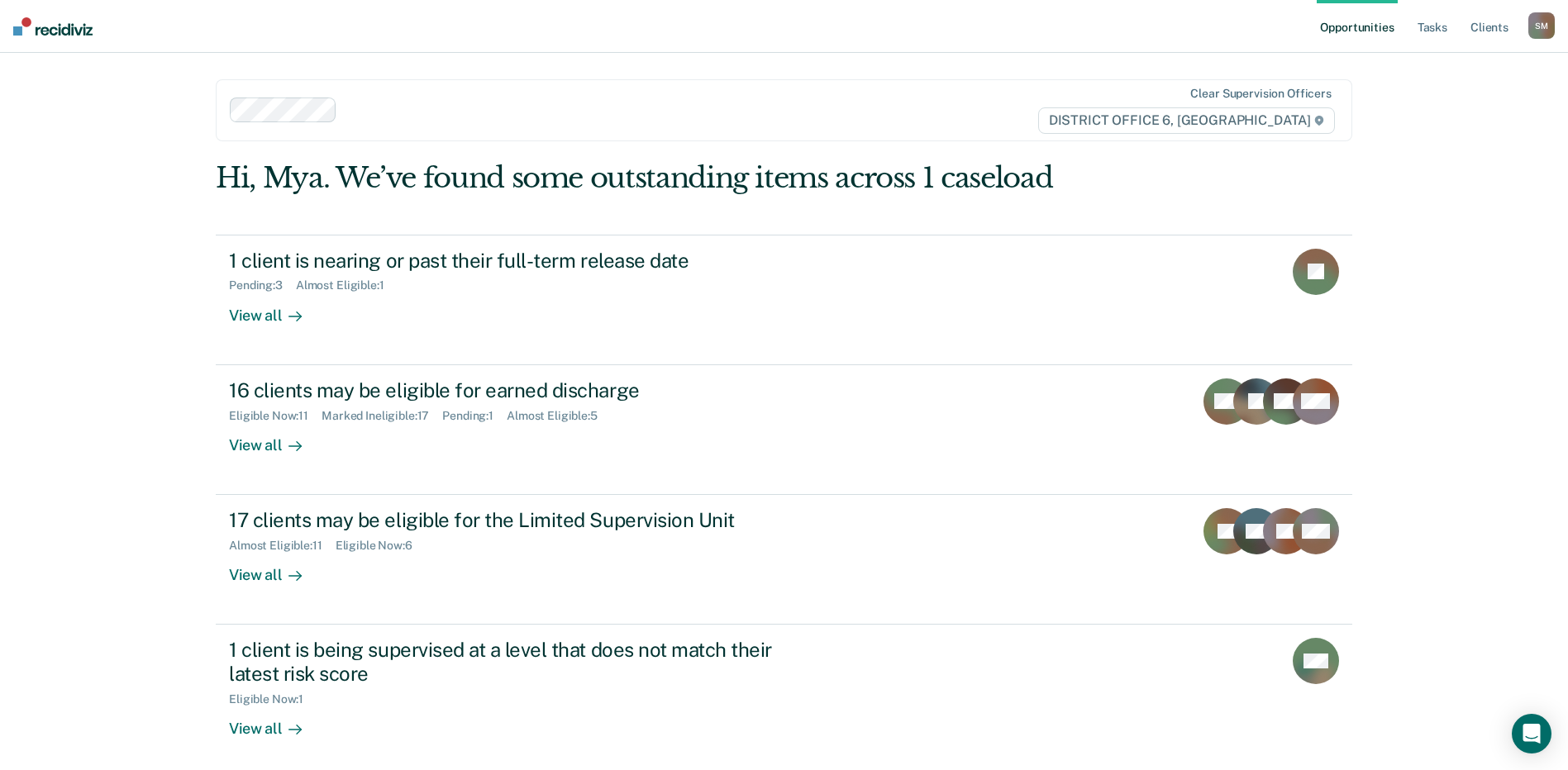
drag, startPoint x: 858, startPoint y: 50, endPoint x: 827, endPoint y: 11, distance: 49.8
click at [854, 44] on nav "Opportunities Tasks Client s [PERSON_NAME] [PERSON_NAME] Profile How it works L…" at bounding box center [784, 26] width 1568 height 52
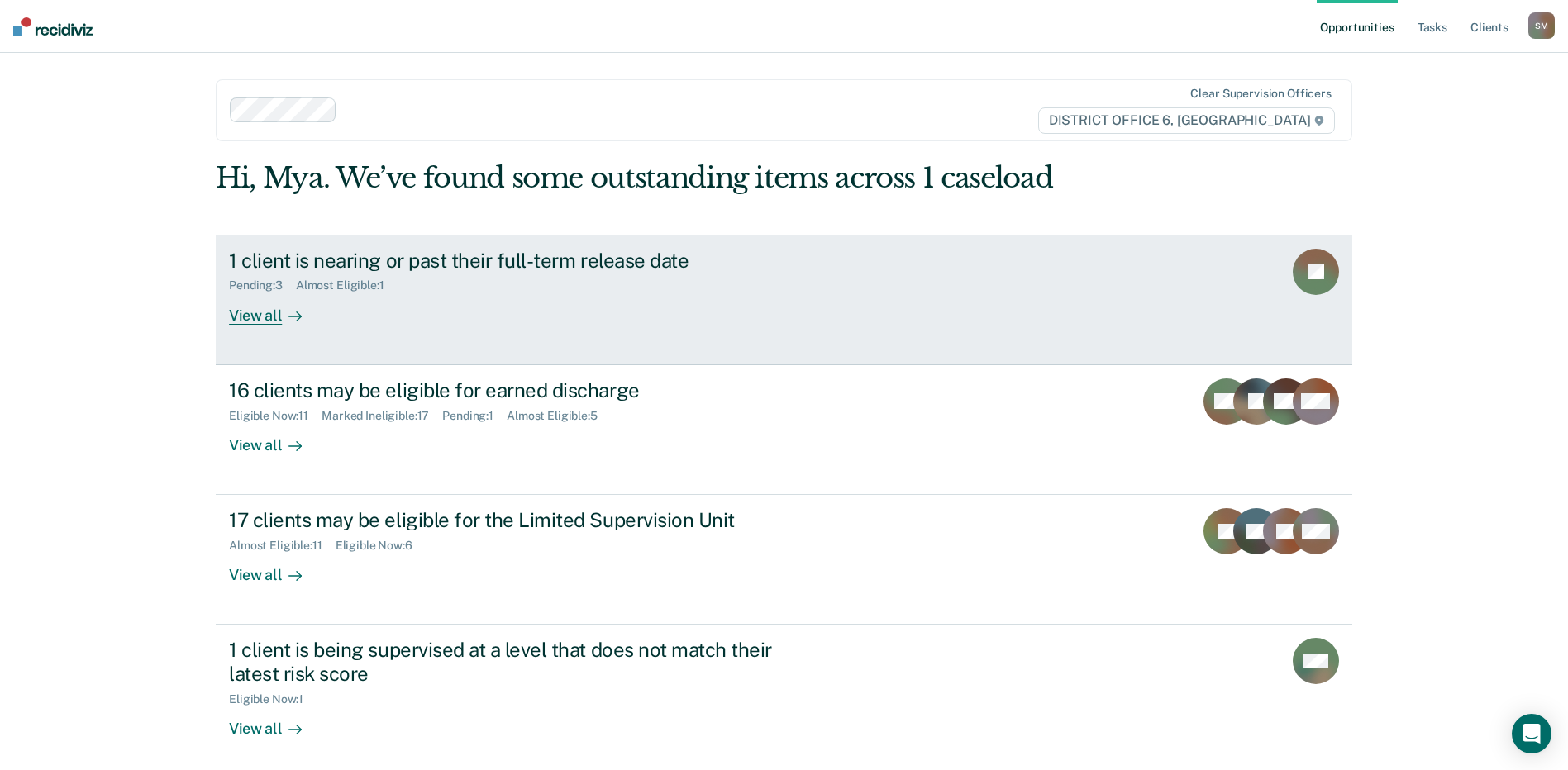
scroll to position [82, 0]
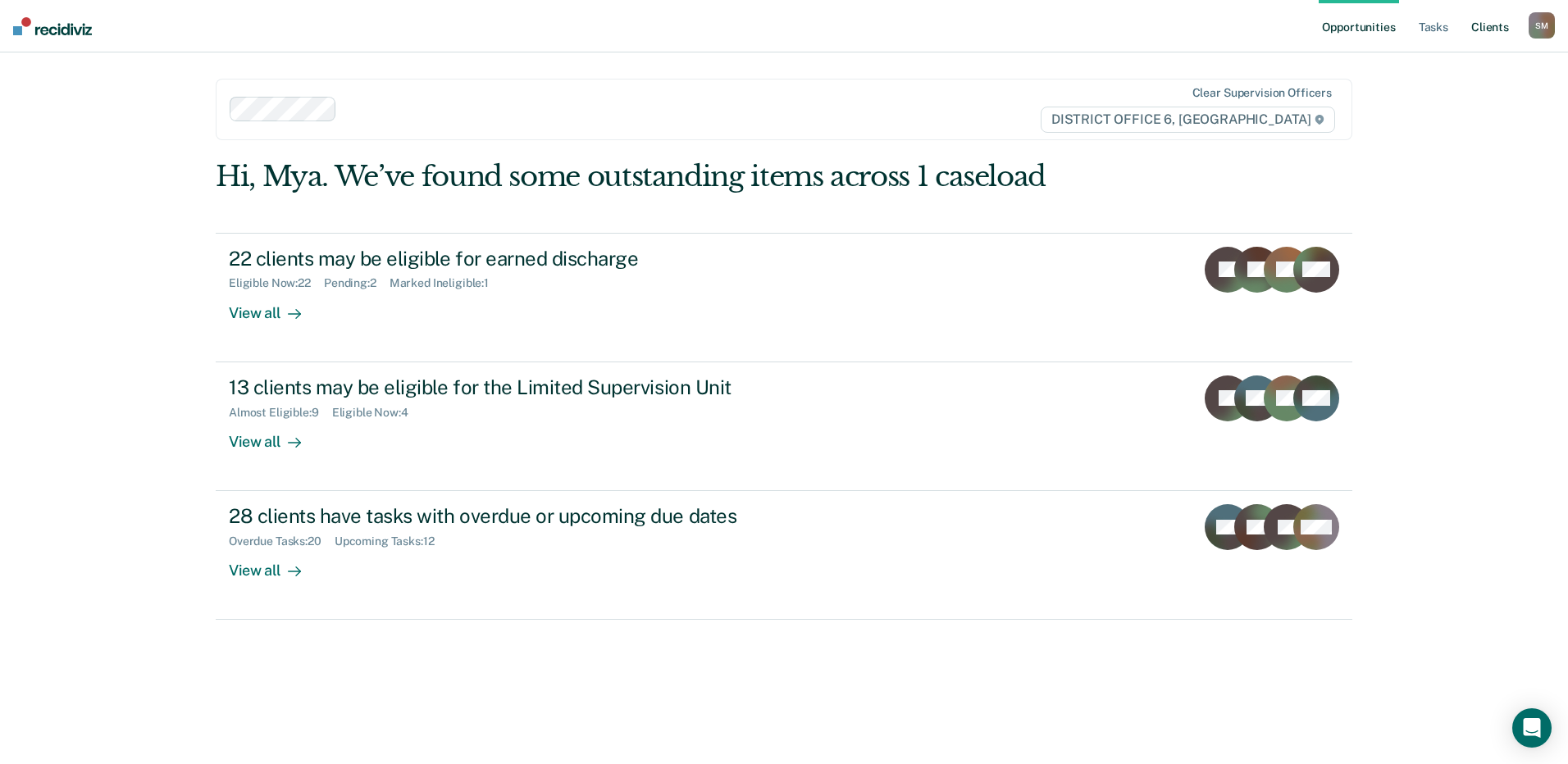
click at [1480, 31] on link "Client s" at bounding box center [1490, 26] width 44 height 52
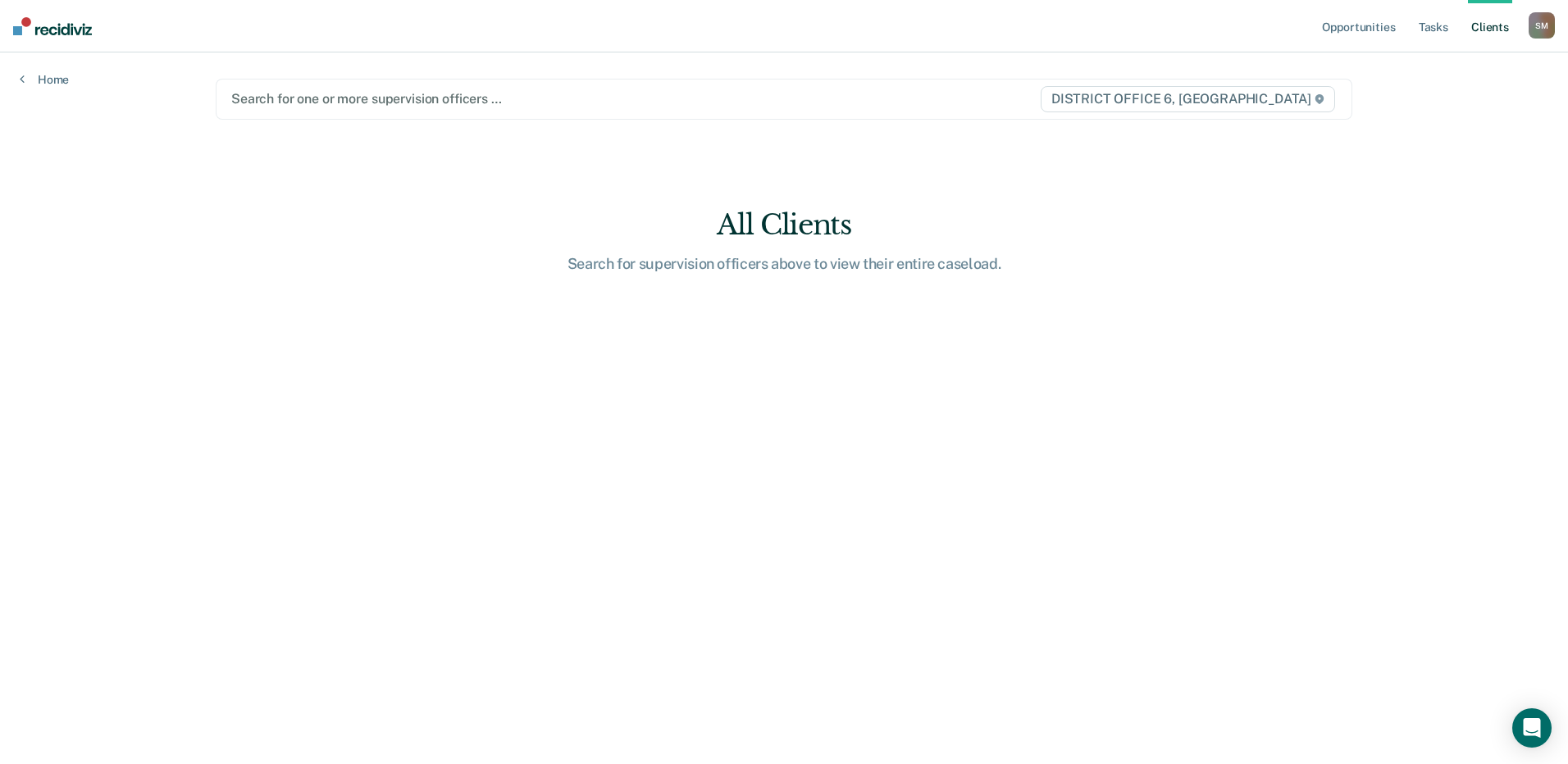
click at [360, 105] on div at bounding box center [618, 99] width 772 height 19
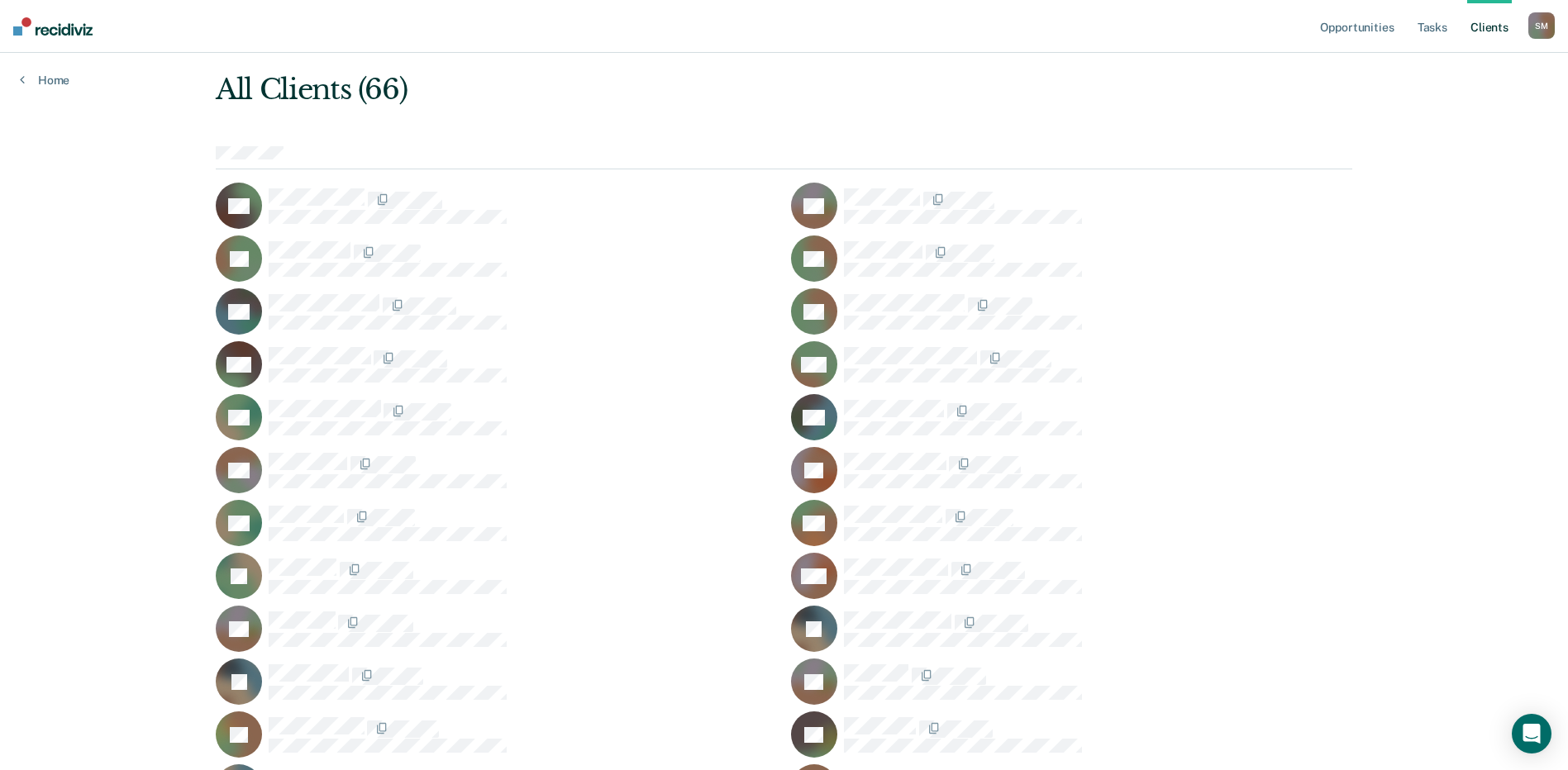
scroll to position [63, 0]
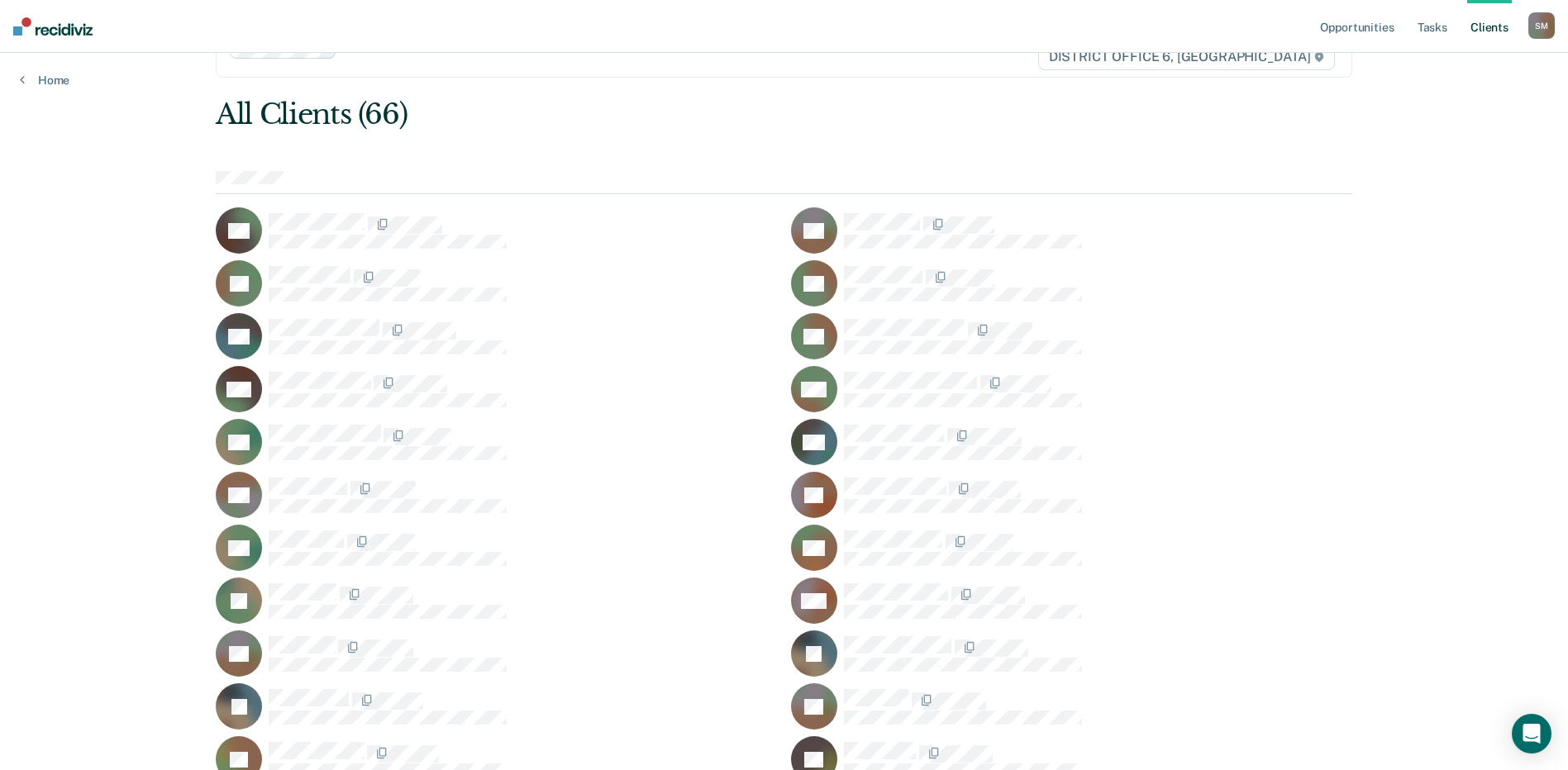
click at [1328, 290] on div at bounding box center [1098, 283] width 508 height 34
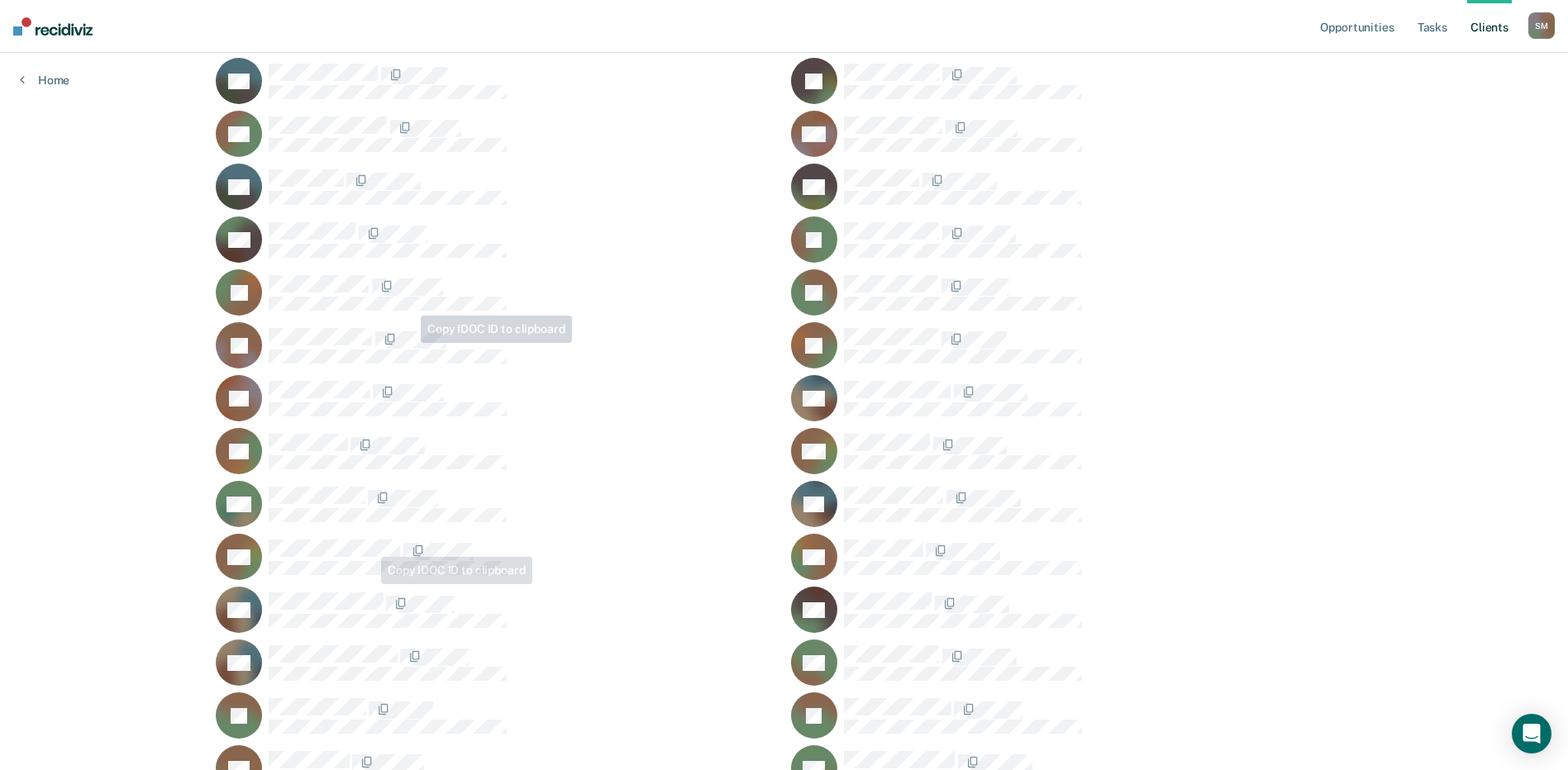
scroll to position [807, 0]
